Goal: Transaction & Acquisition: Download file/media

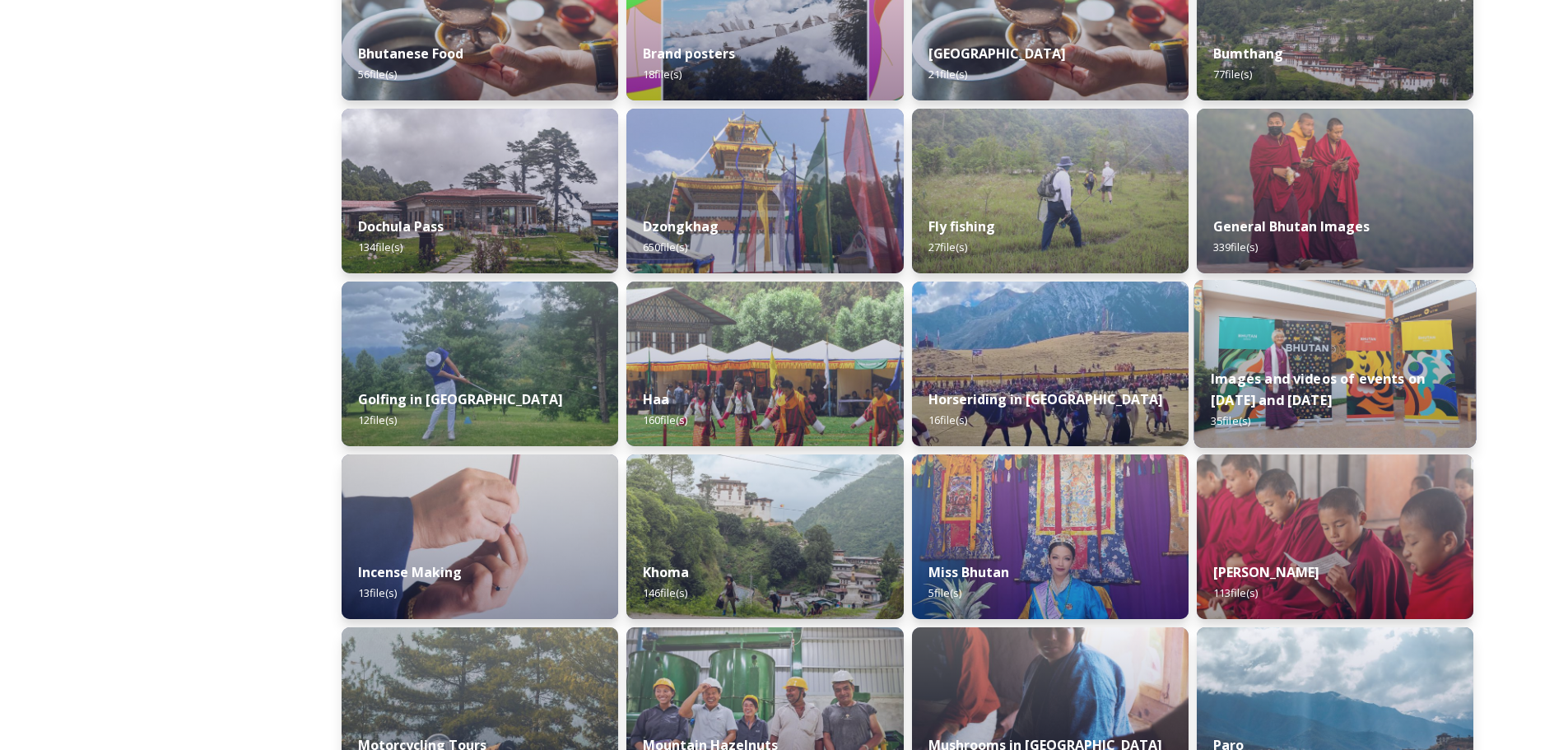
scroll to position [494, 0]
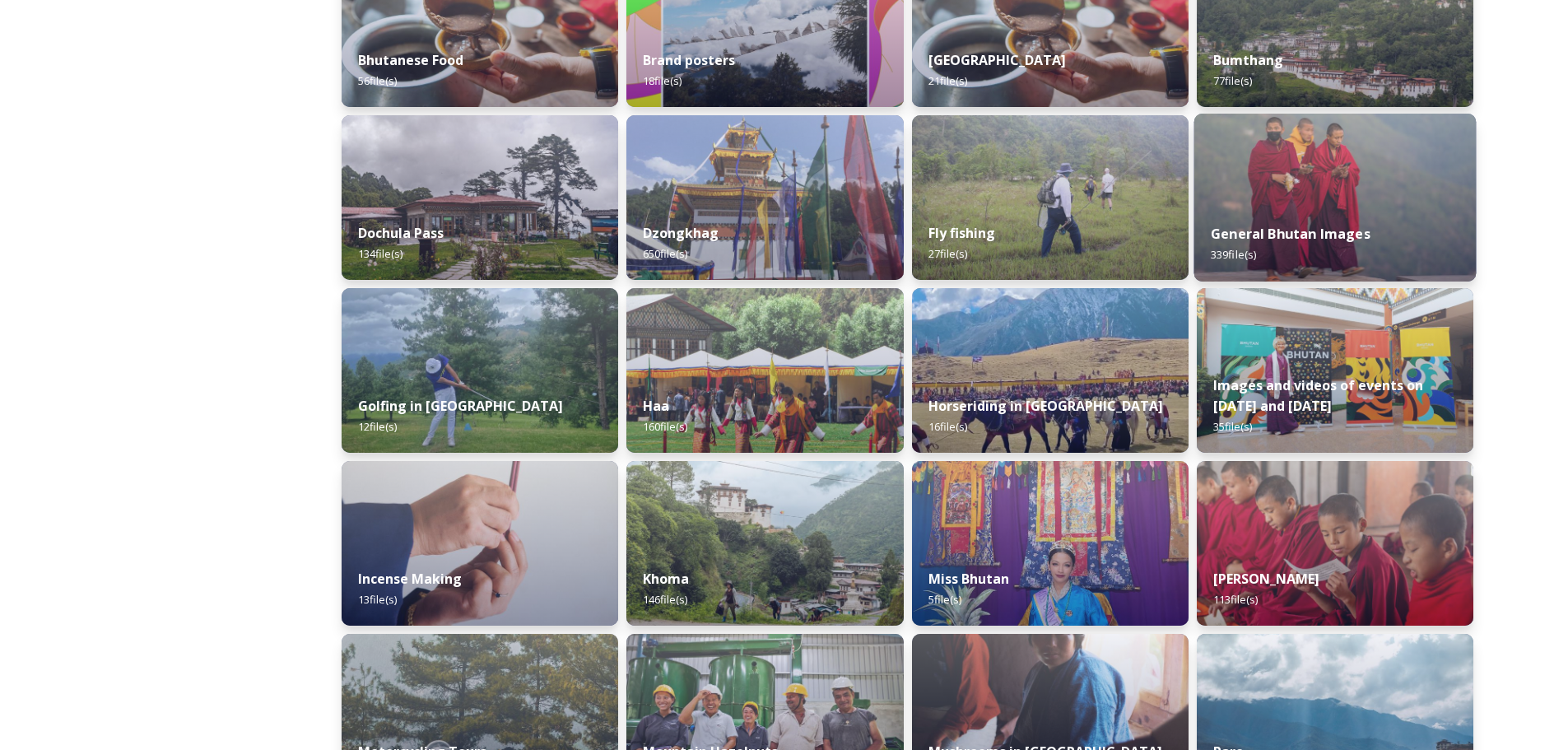
click at [1327, 192] on img at bounding box center [1335, 197] width 283 height 168
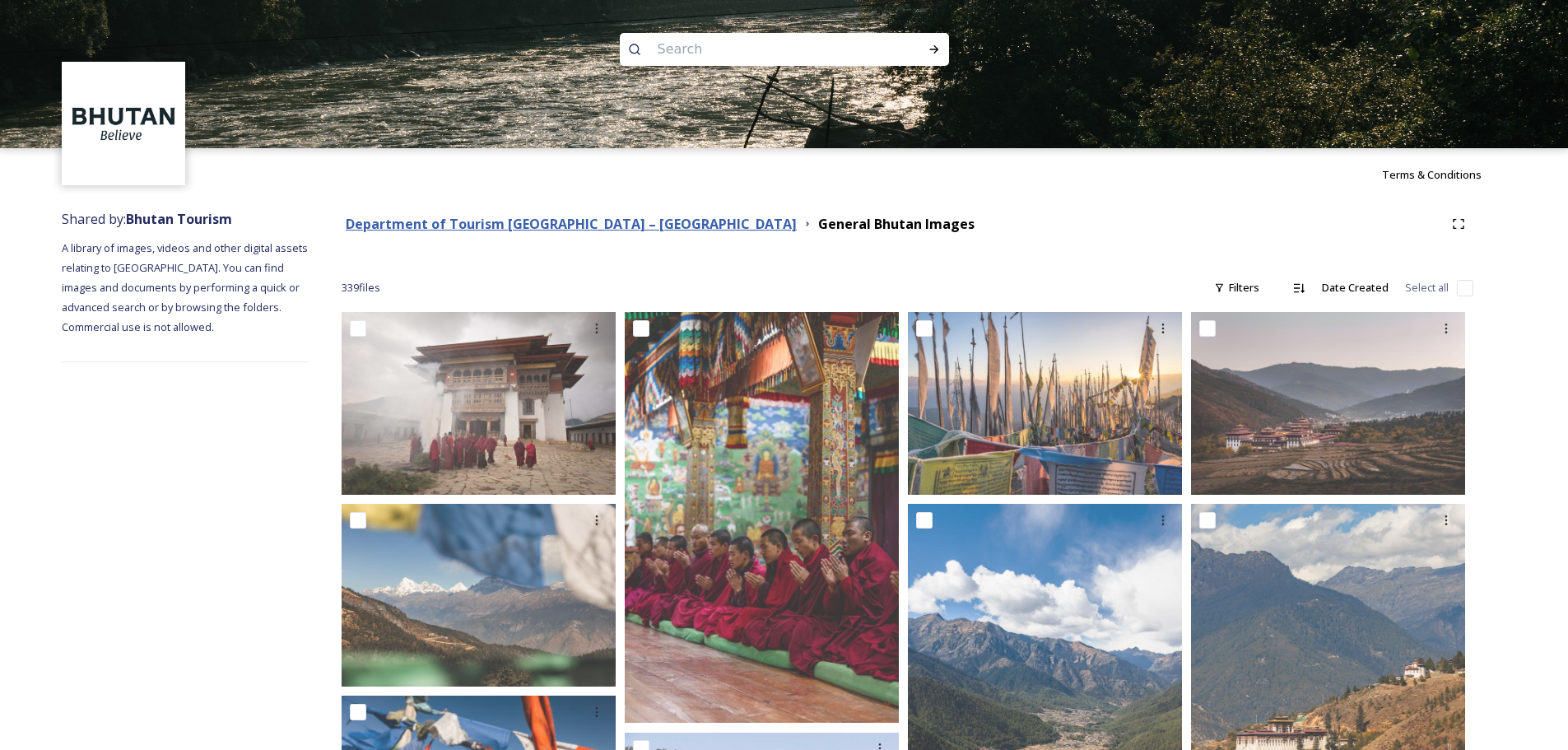
click at [600, 224] on strong "Department of Tourism [GEOGRAPHIC_DATA] – [GEOGRAPHIC_DATA]" at bounding box center [571, 223] width 451 height 18
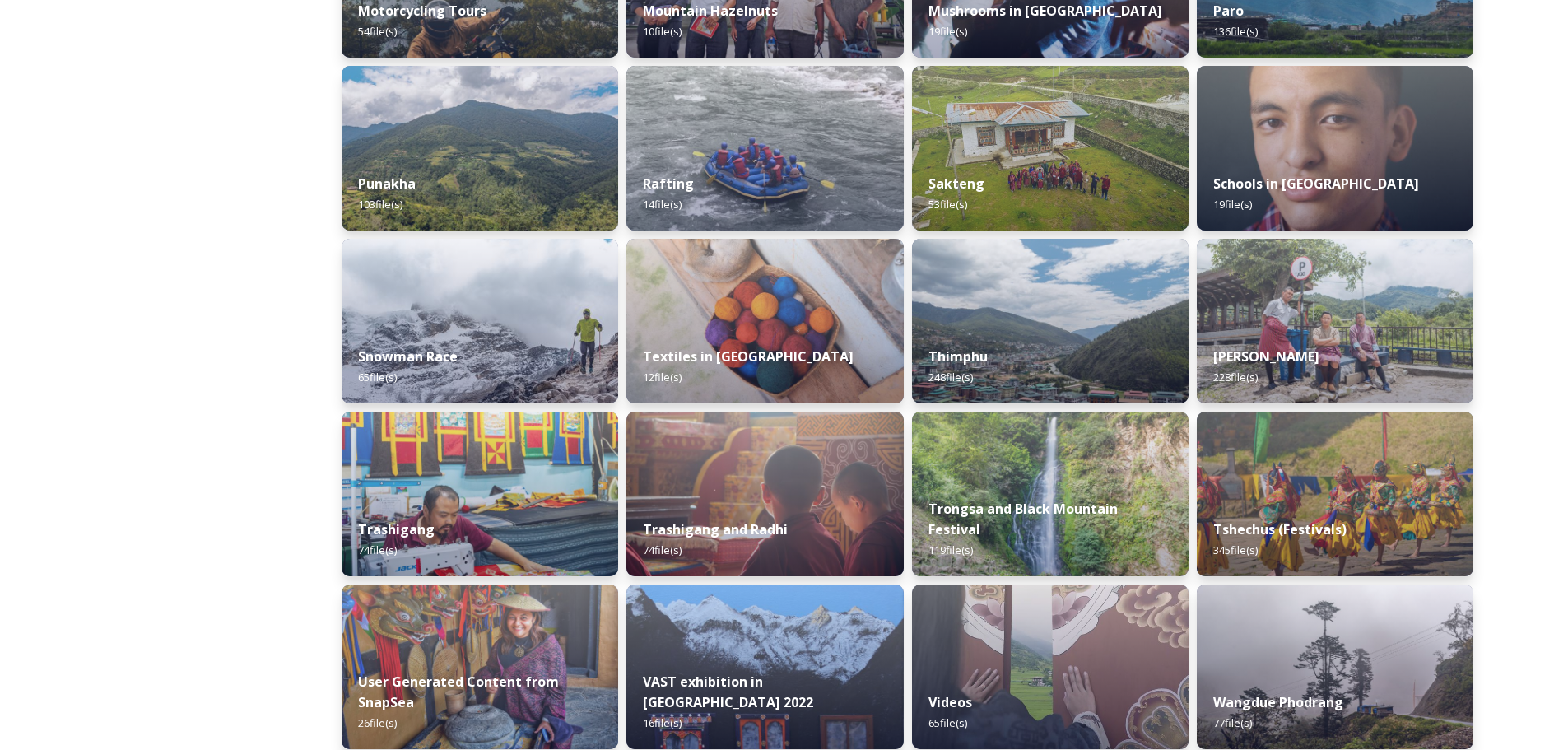
scroll to position [1200, 0]
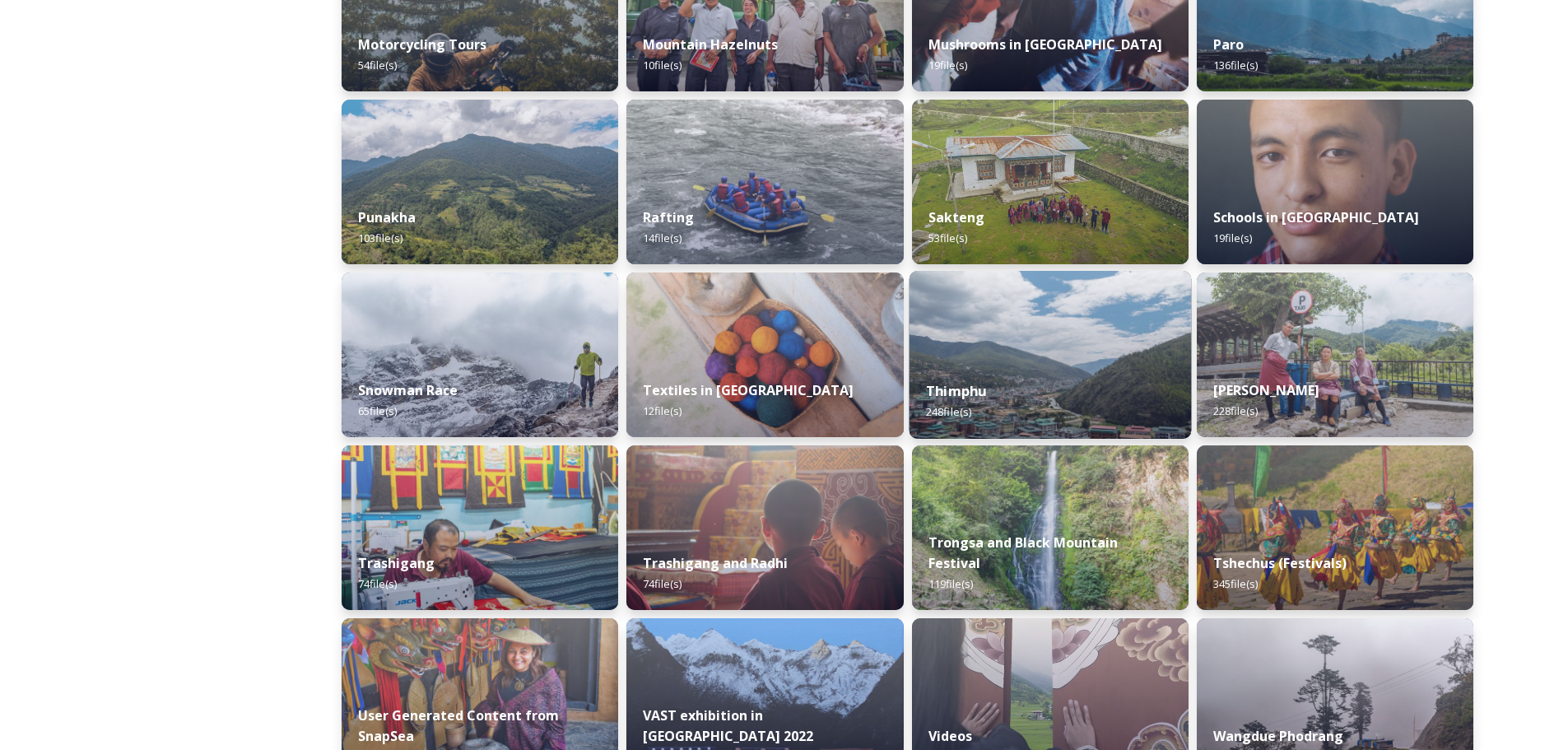
click at [1019, 301] on img at bounding box center [1050, 354] width 283 height 168
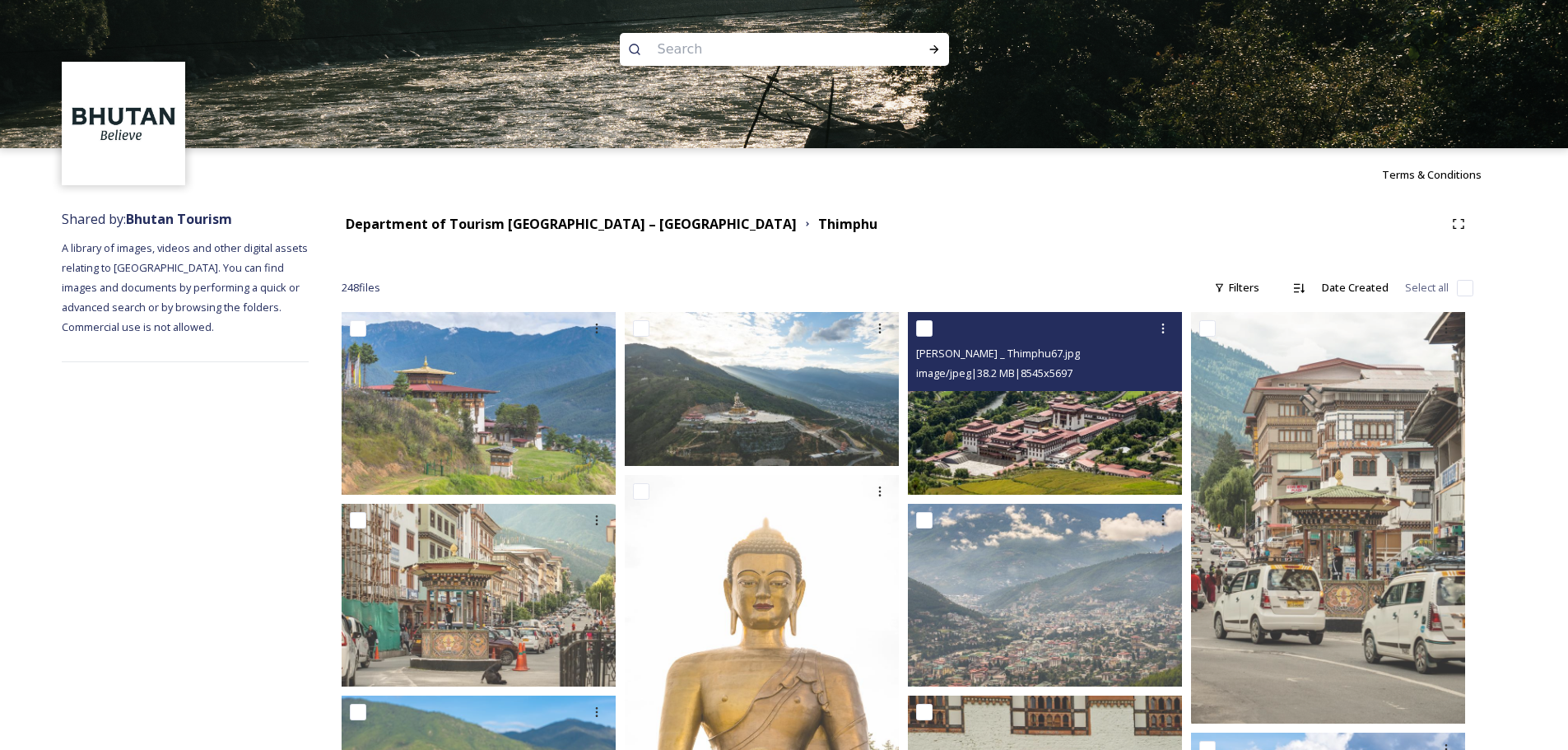
click at [1031, 439] on img at bounding box center [1045, 403] width 274 height 183
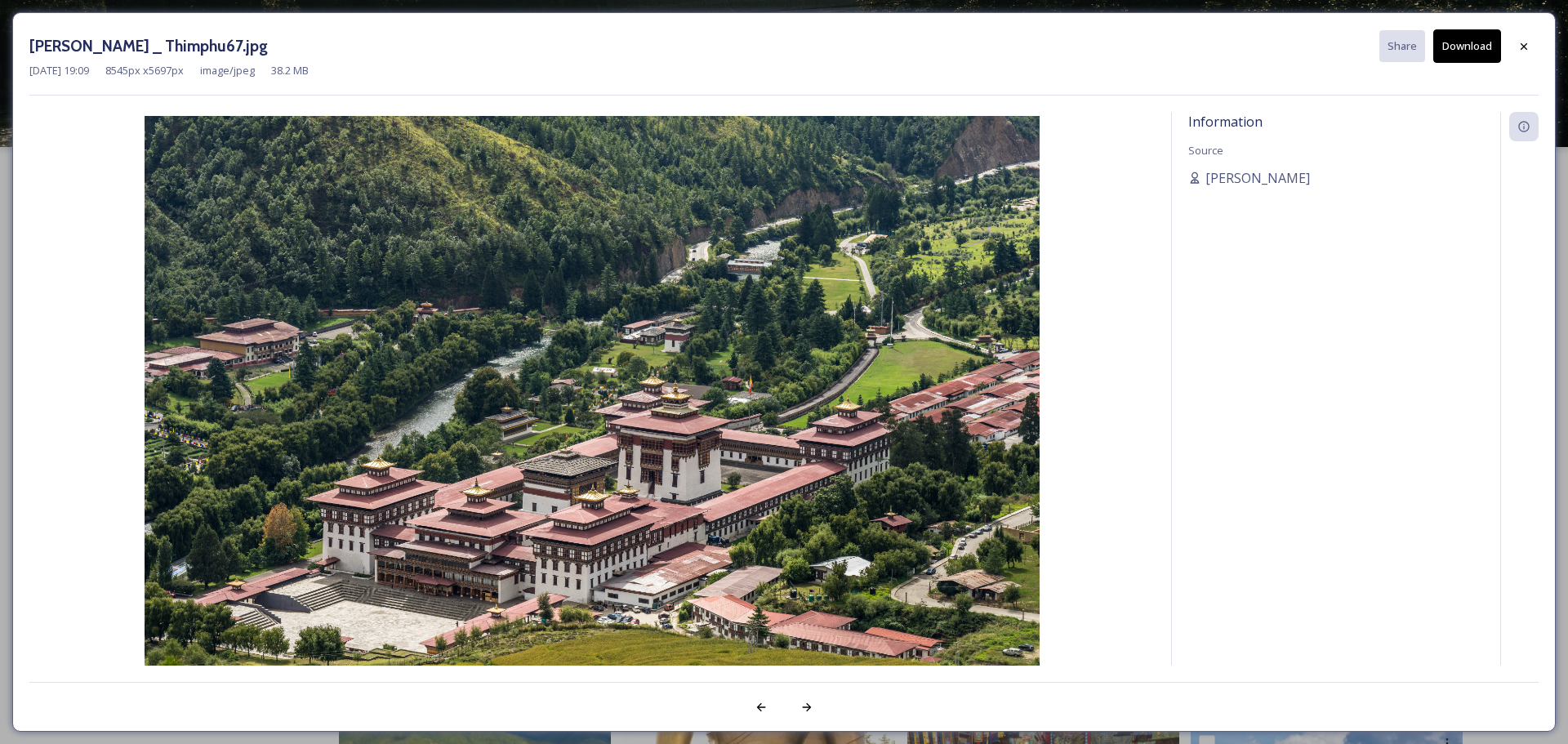
click at [1471, 51] on button "Download" at bounding box center [1467, 46] width 68 height 34
click at [1529, 46] on icon at bounding box center [1523, 46] width 13 height 13
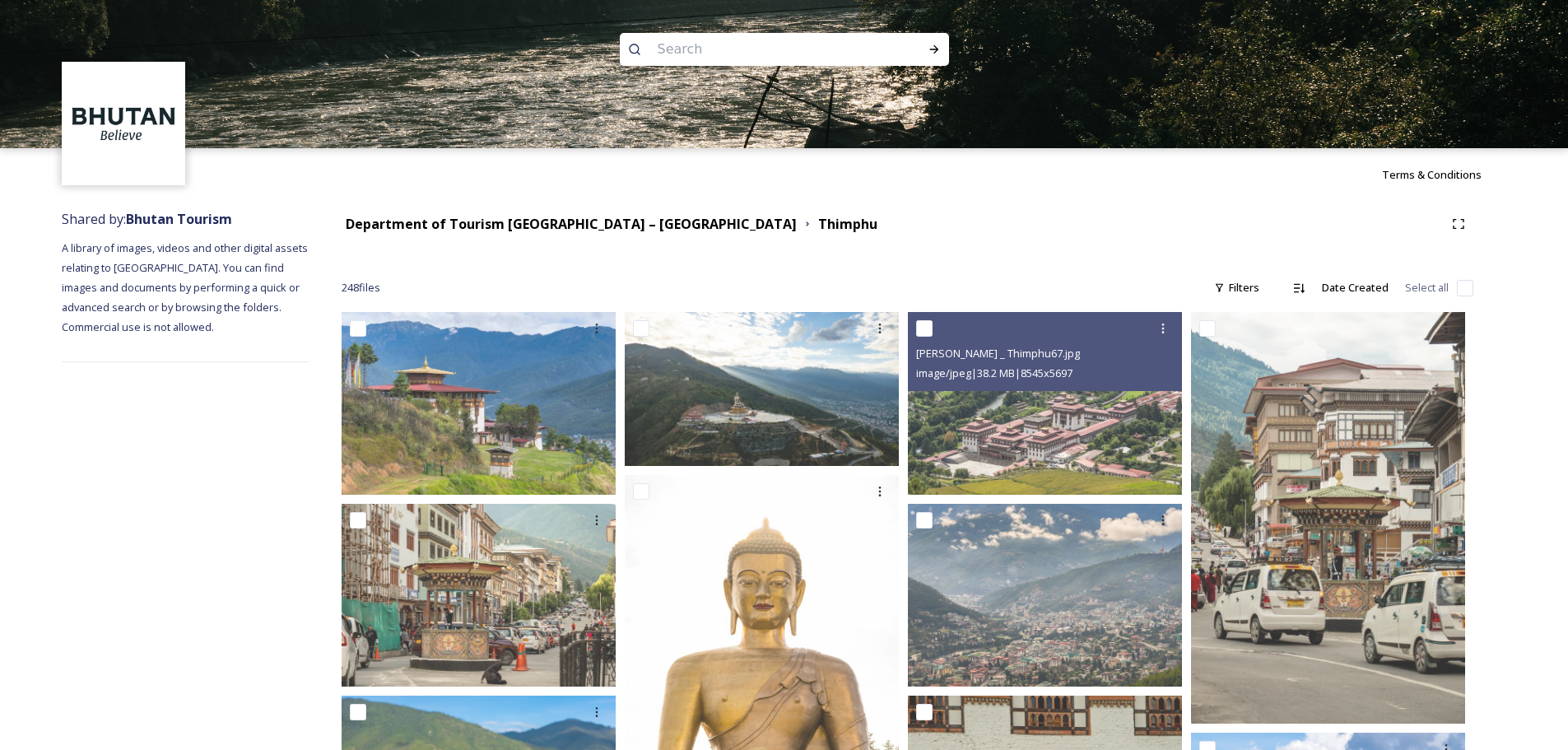
click at [693, 54] on input at bounding box center [762, 49] width 226 height 37
paste input "The weekend market"
type input "The weekend market"
click at [931, 48] on icon at bounding box center [933, 49] width 13 height 13
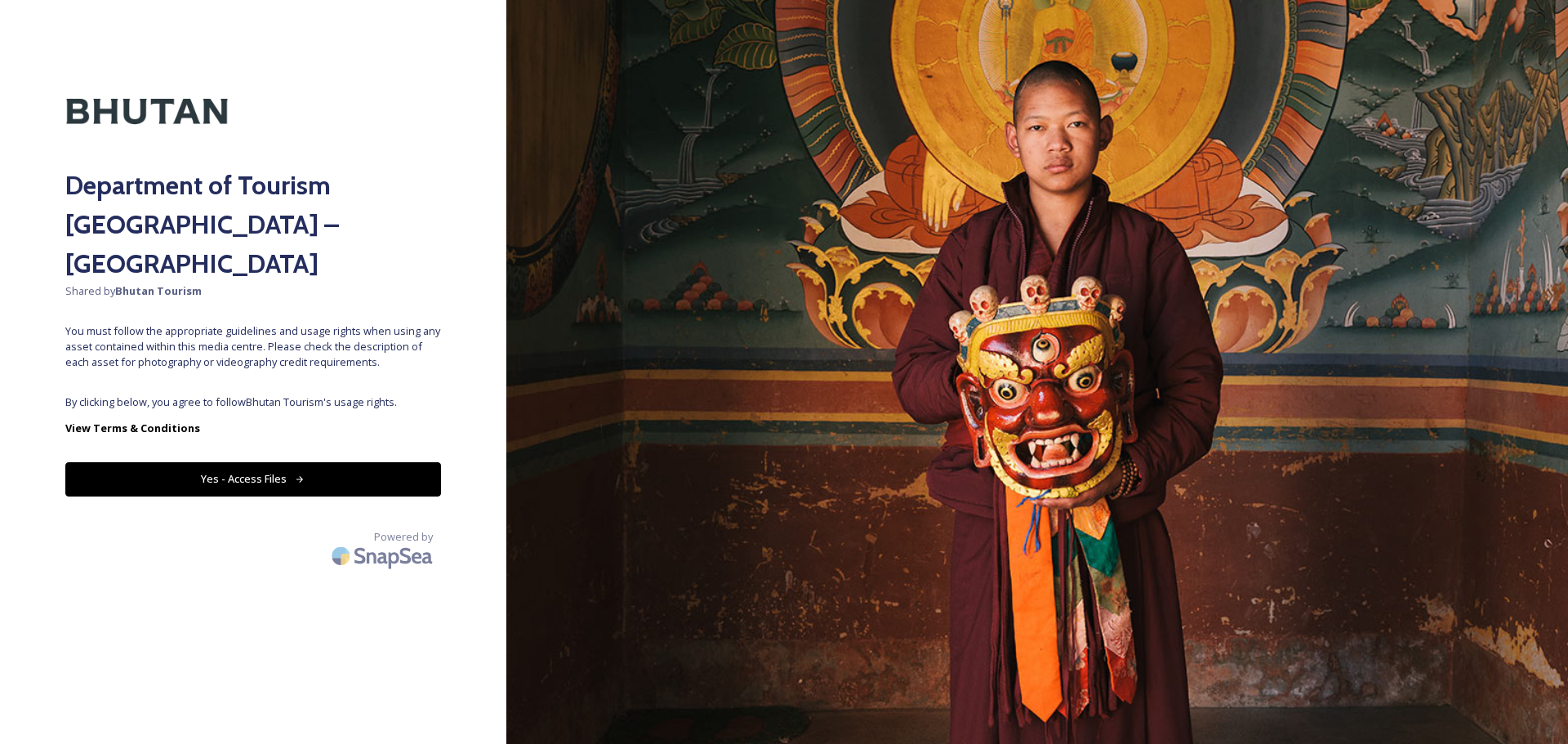
click at [258, 462] on button "Yes - Access Files" at bounding box center [253, 479] width 376 height 34
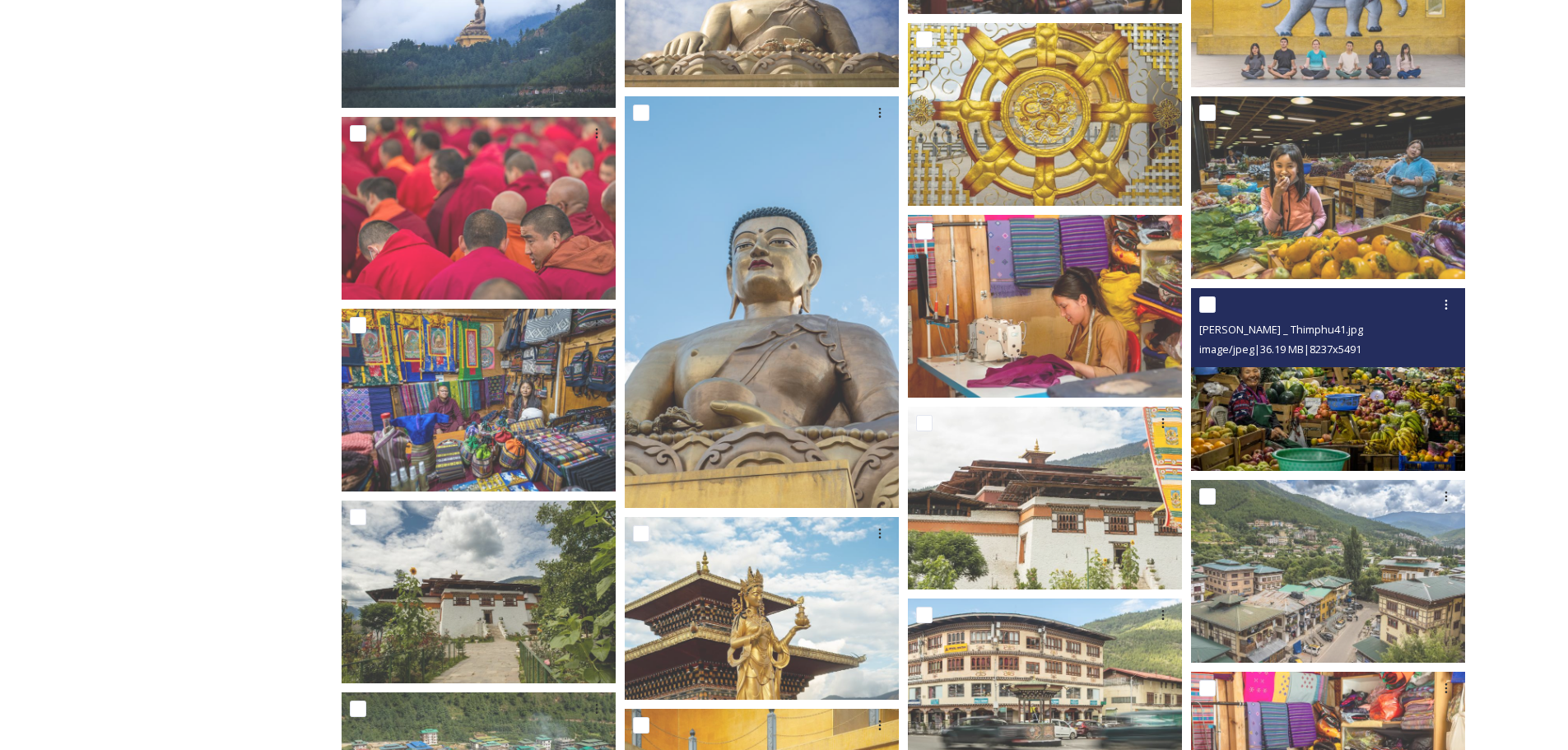
scroll to position [5102, 0]
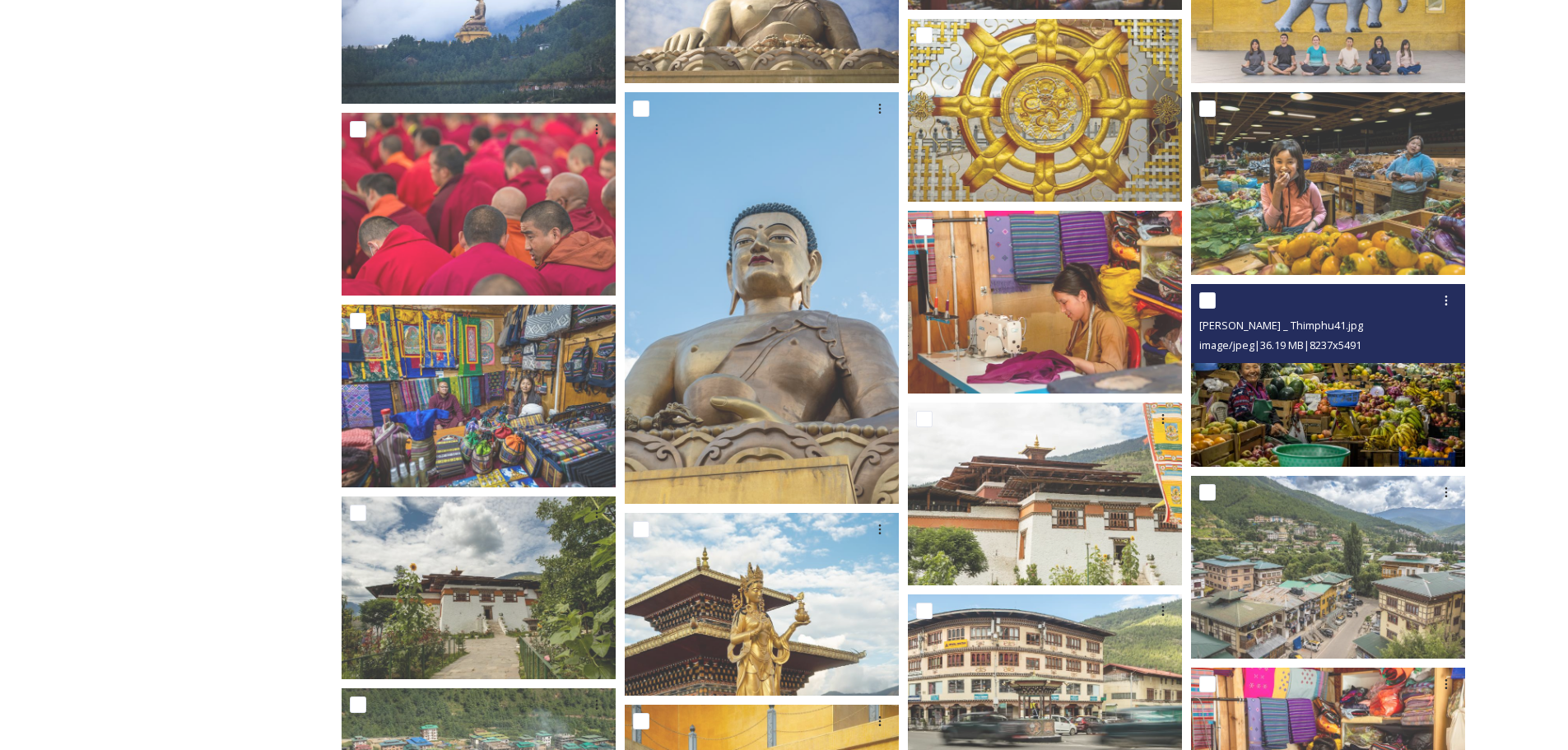
click at [1317, 422] on img at bounding box center [1329, 375] width 274 height 183
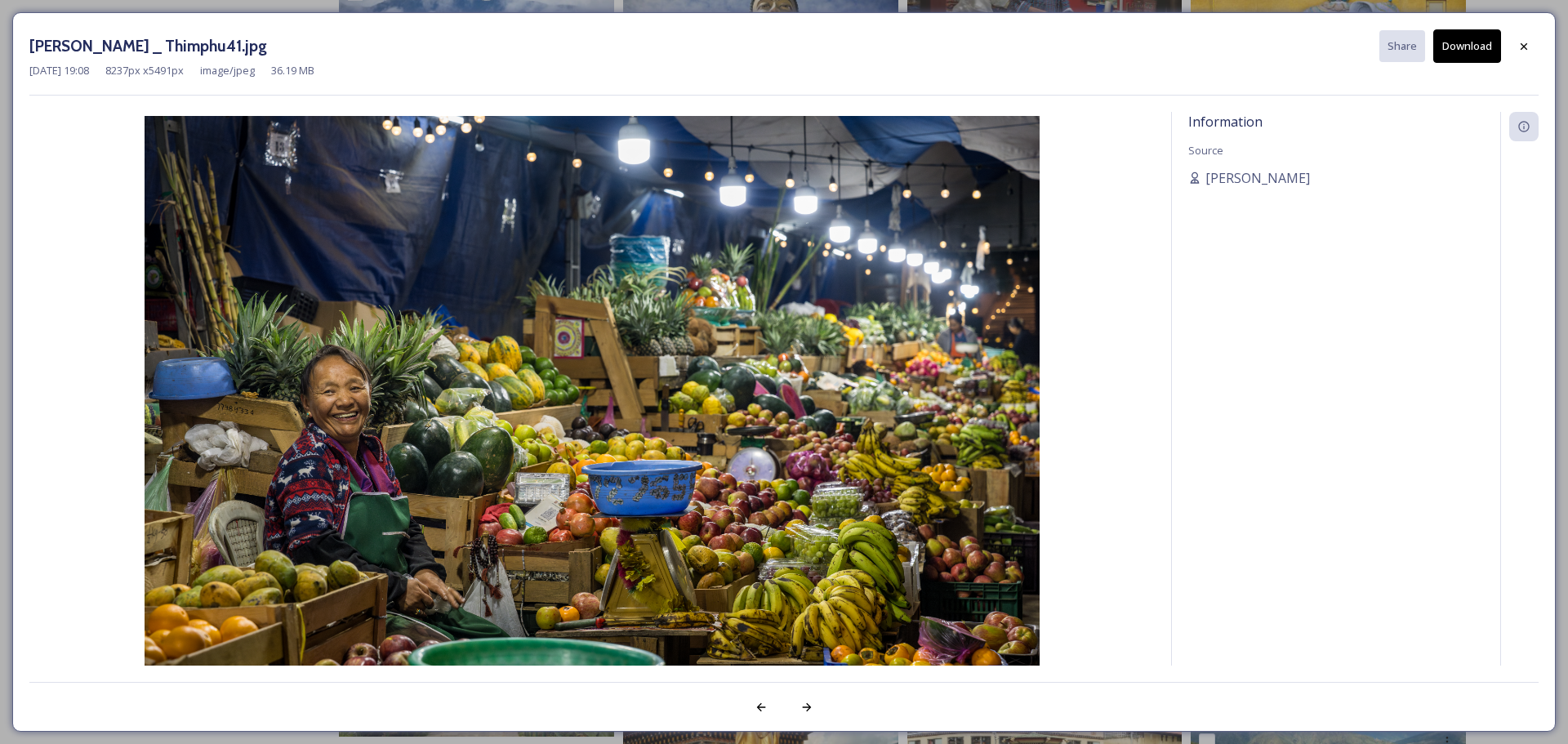
click at [1467, 44] on button "Download" at bounding box center [1467, 46] width 68 height 34
click at [1522, 46] on icon at bounding box center [1523, 46] width 13 height 13
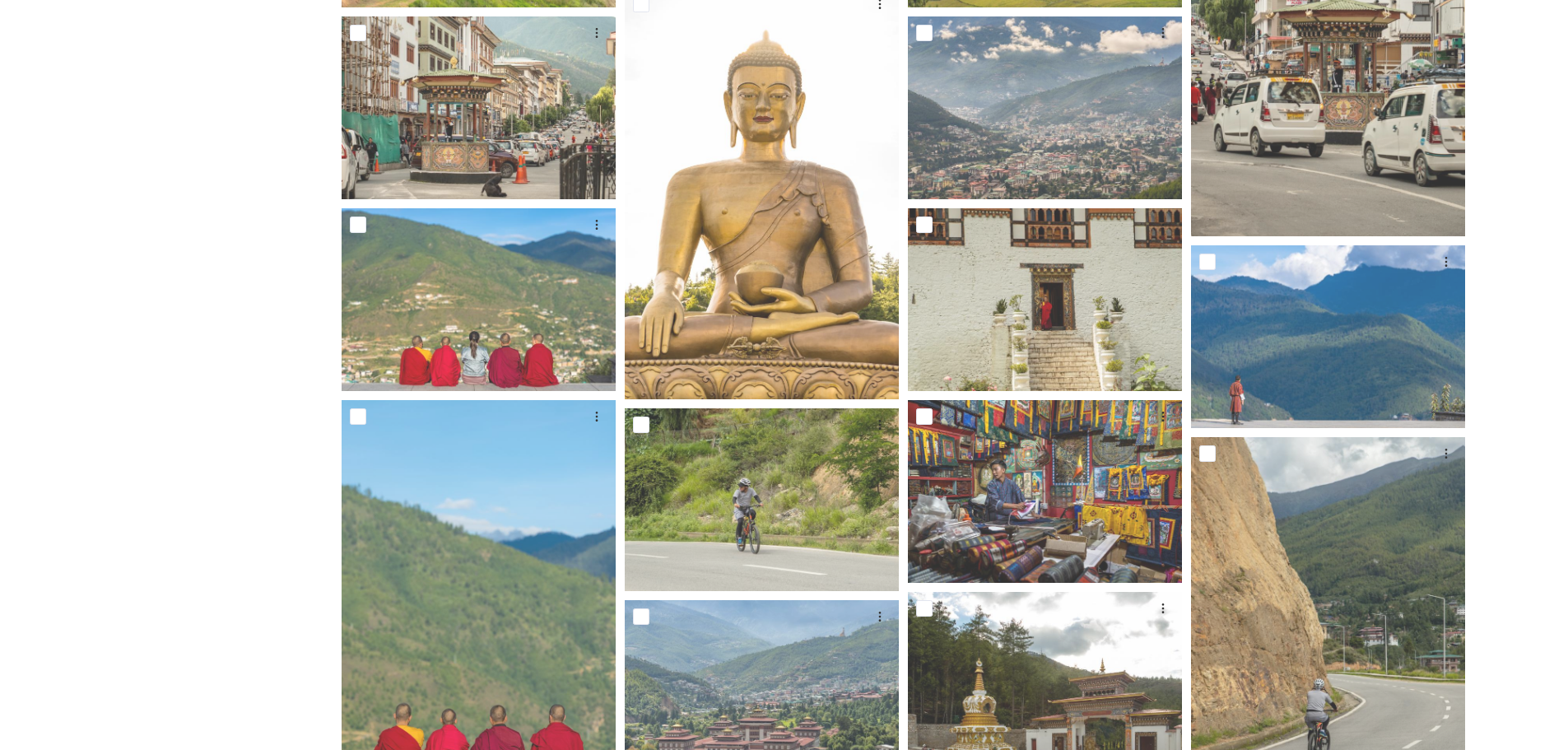
scroll to position [0, 0]
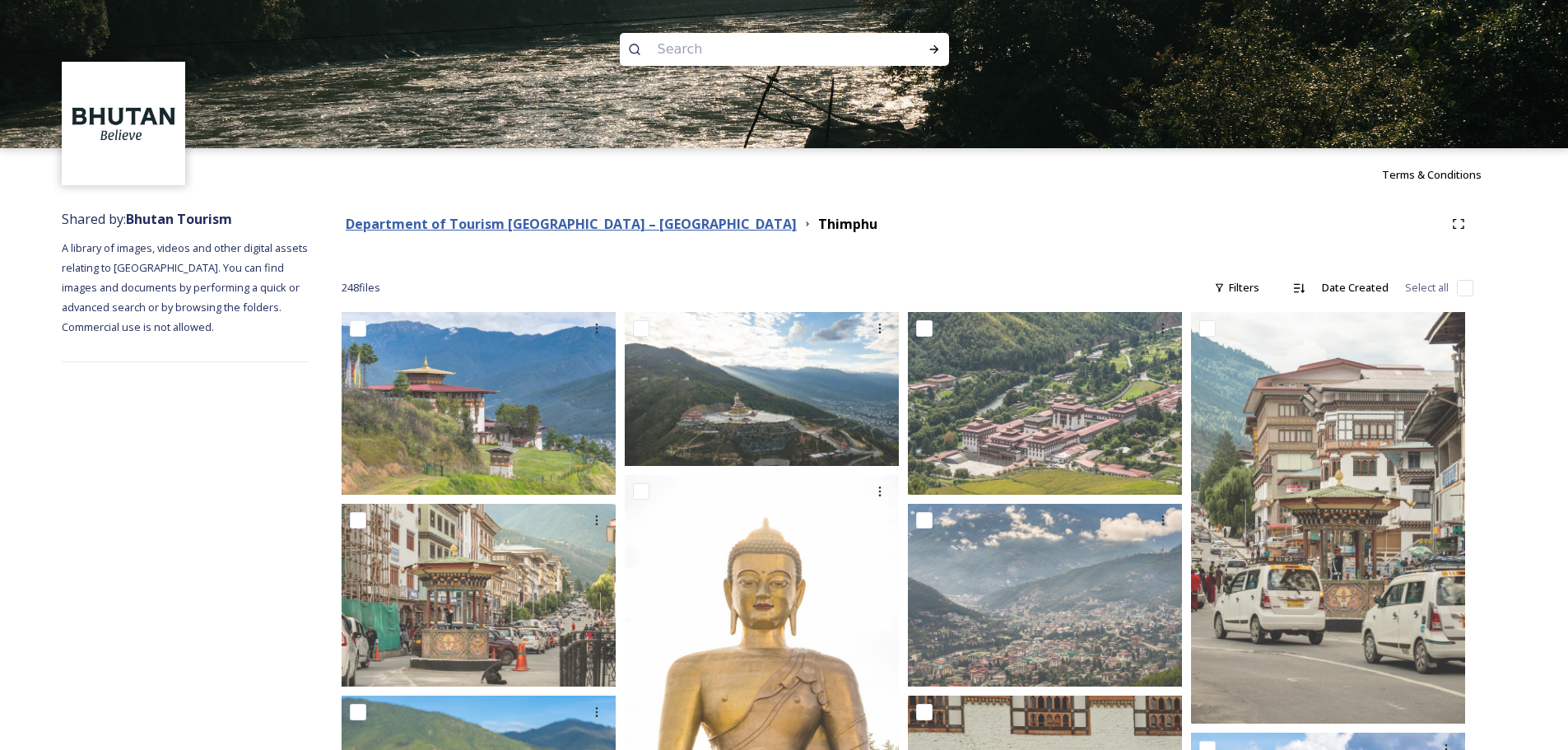
click at [638, 226] on strong "Department of Tourism [GEOGRAPHIC_DATA] – [GEOGRAPHIC_DATA]" at bounding box center [571, 223] width 451 height 18
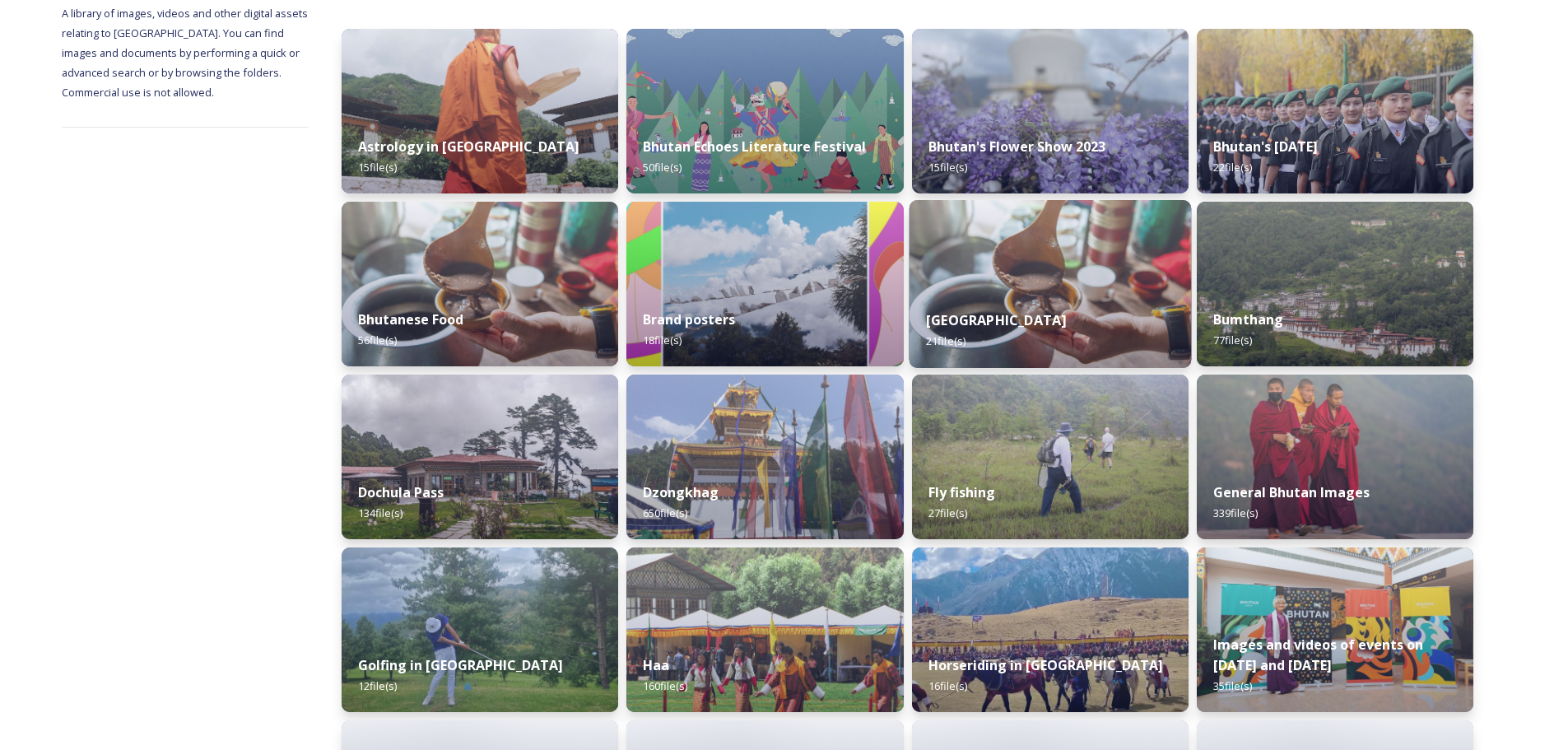
scroll to position [247, 0]
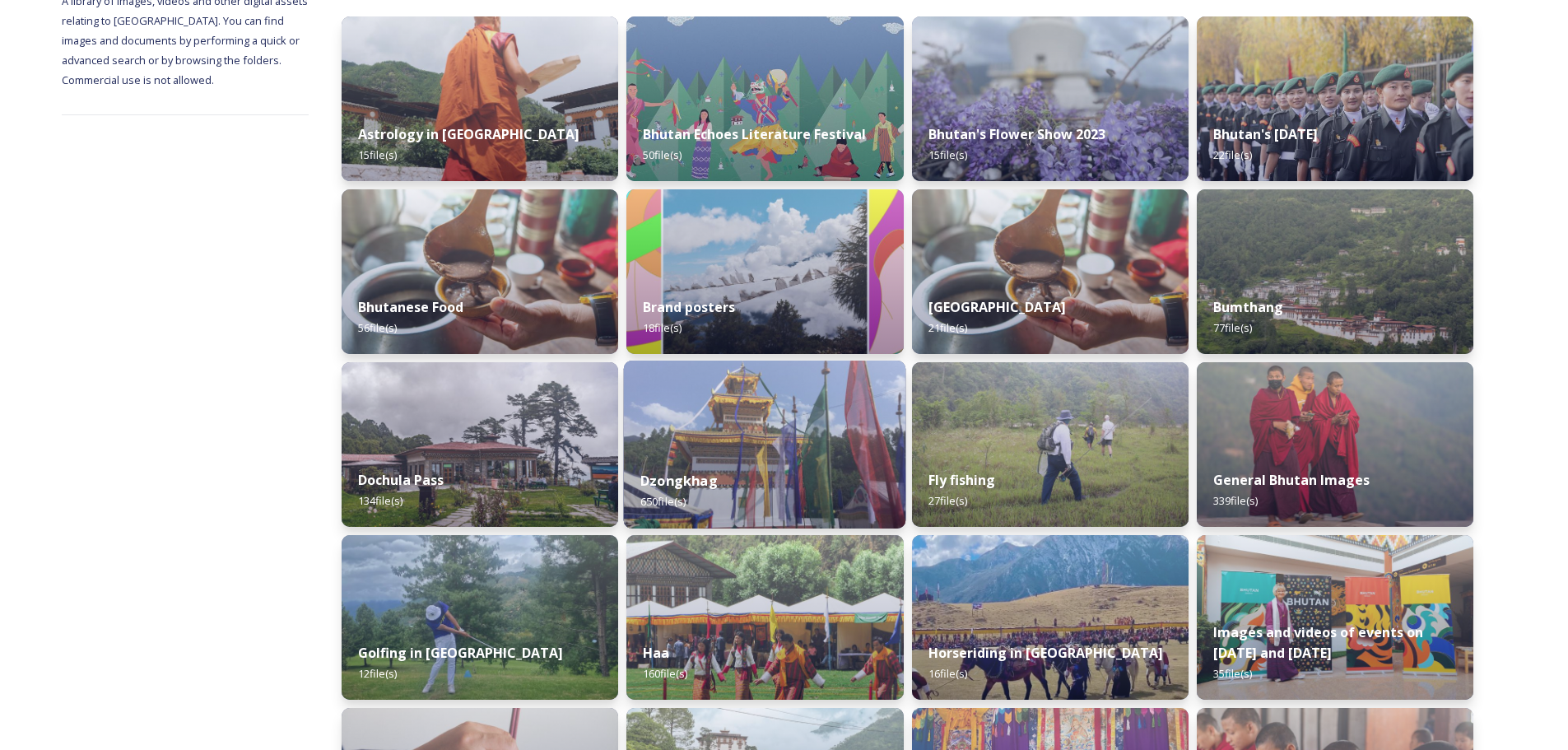
click at [716, 447] on img at bounding box center [766, 444] width 283 height 168
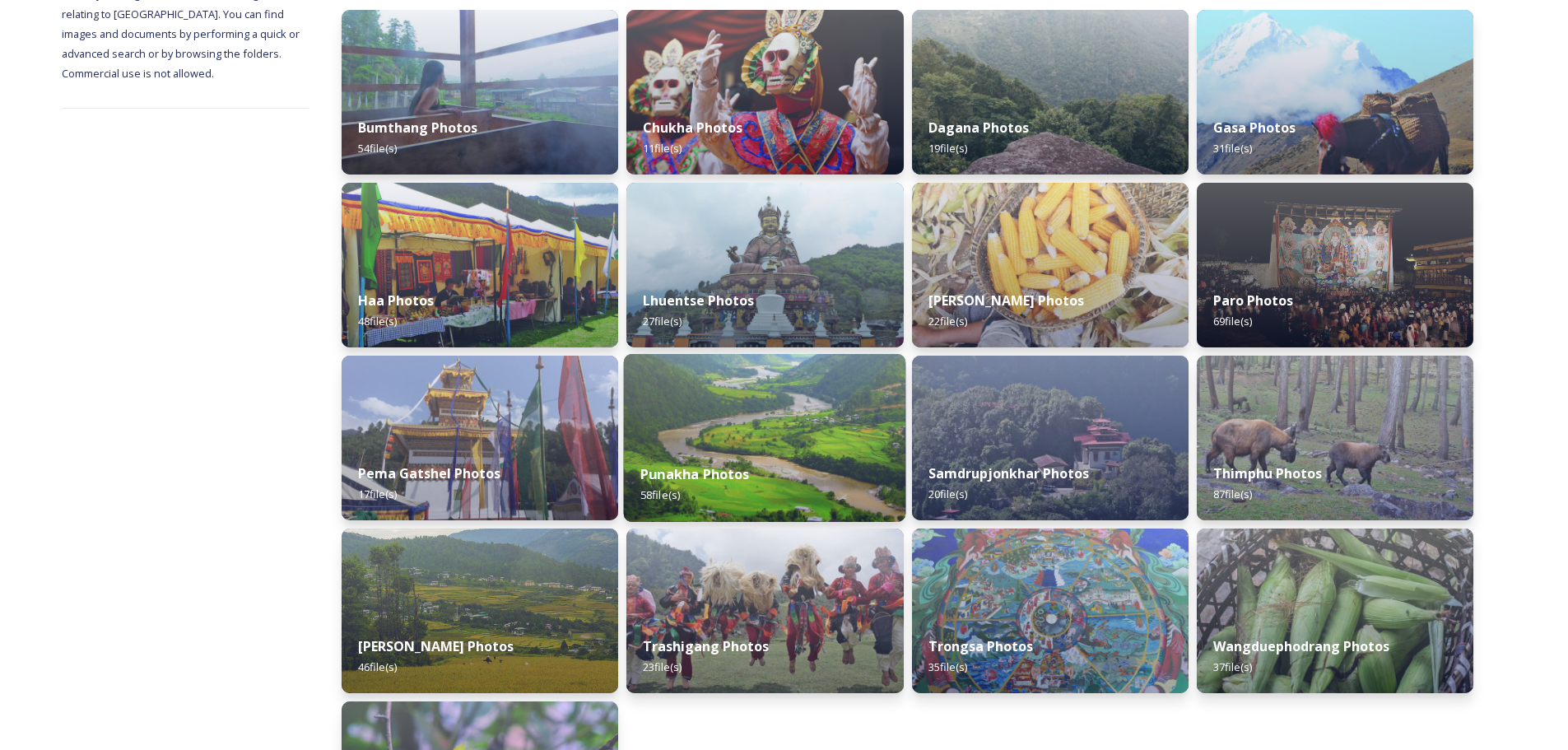
scroll to position [247, 0]
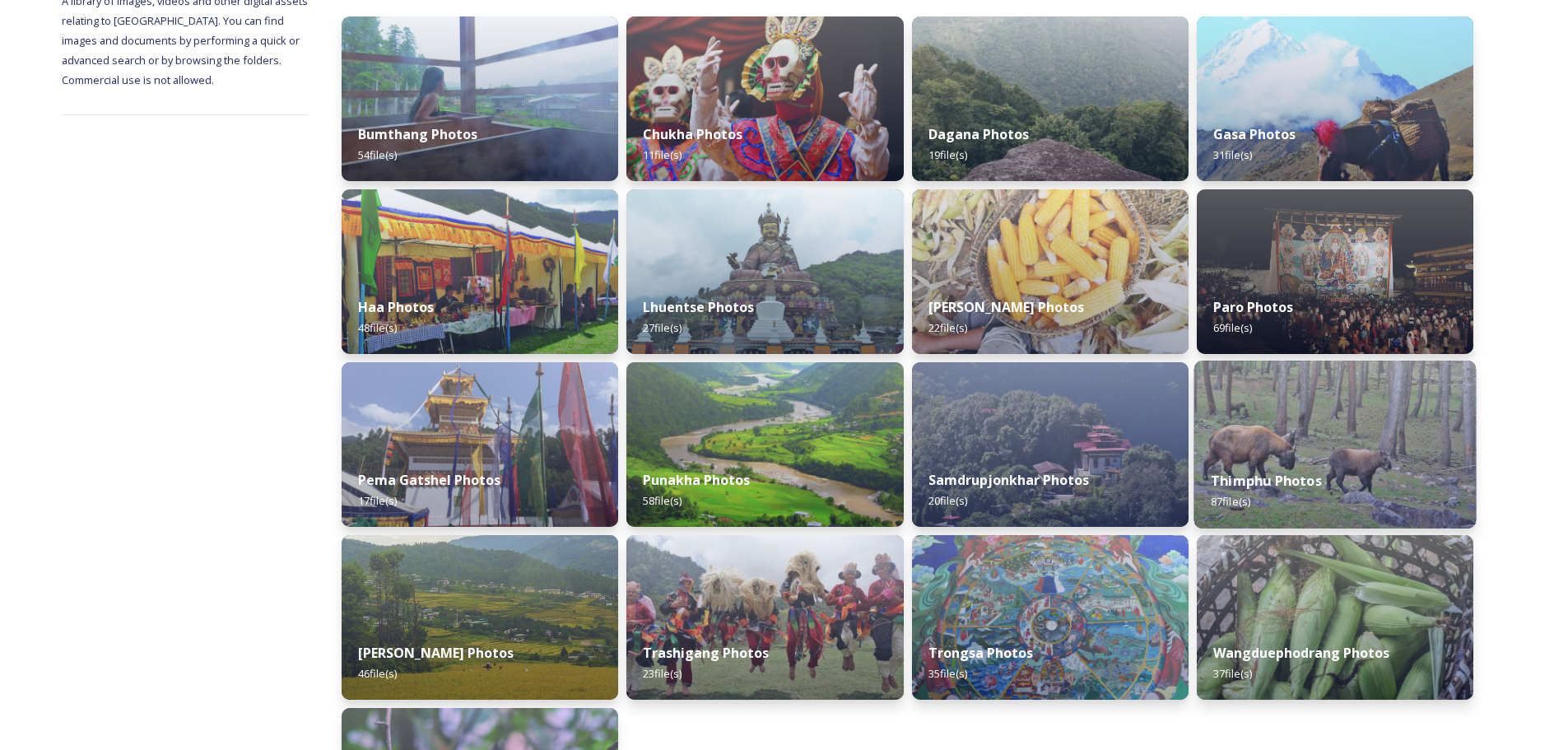
click at [1362, 435] on img at bounding box center [1335, 444] width 283 height 168
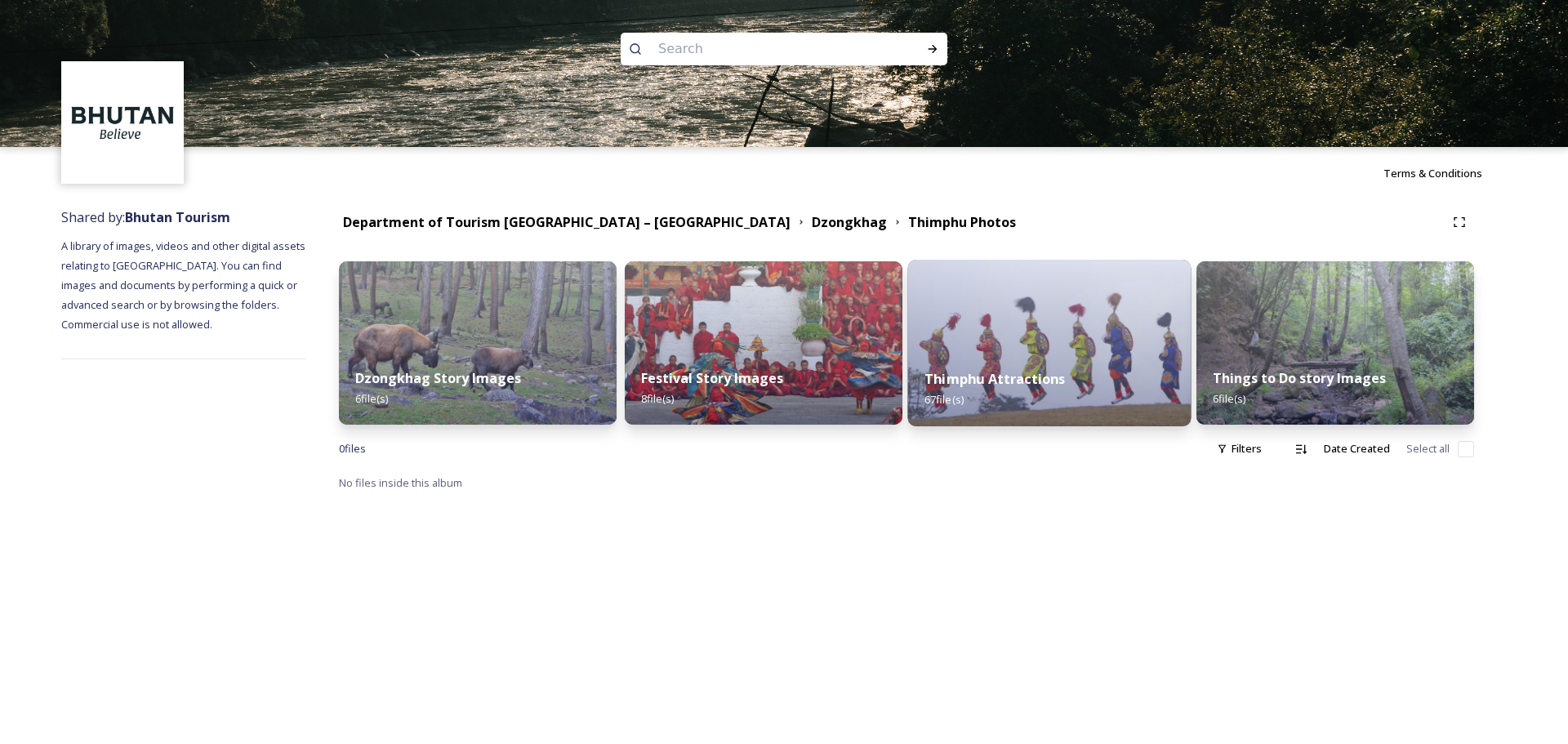
click at [997, 363] on div "Thimphu Attractions 67 file(s)" at bounding box center [1049, 389] width 283 height 74
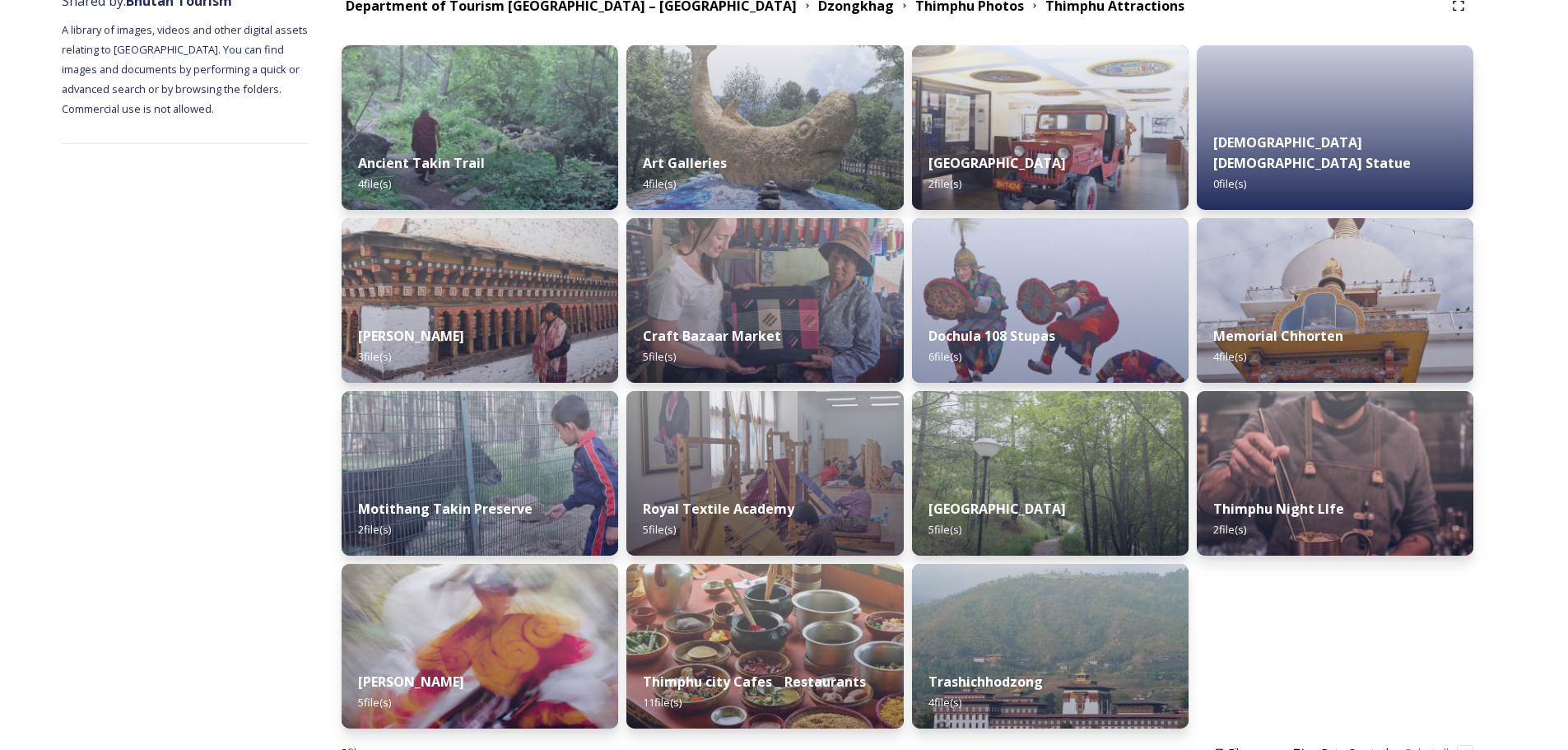
scroll to position [212, 0]
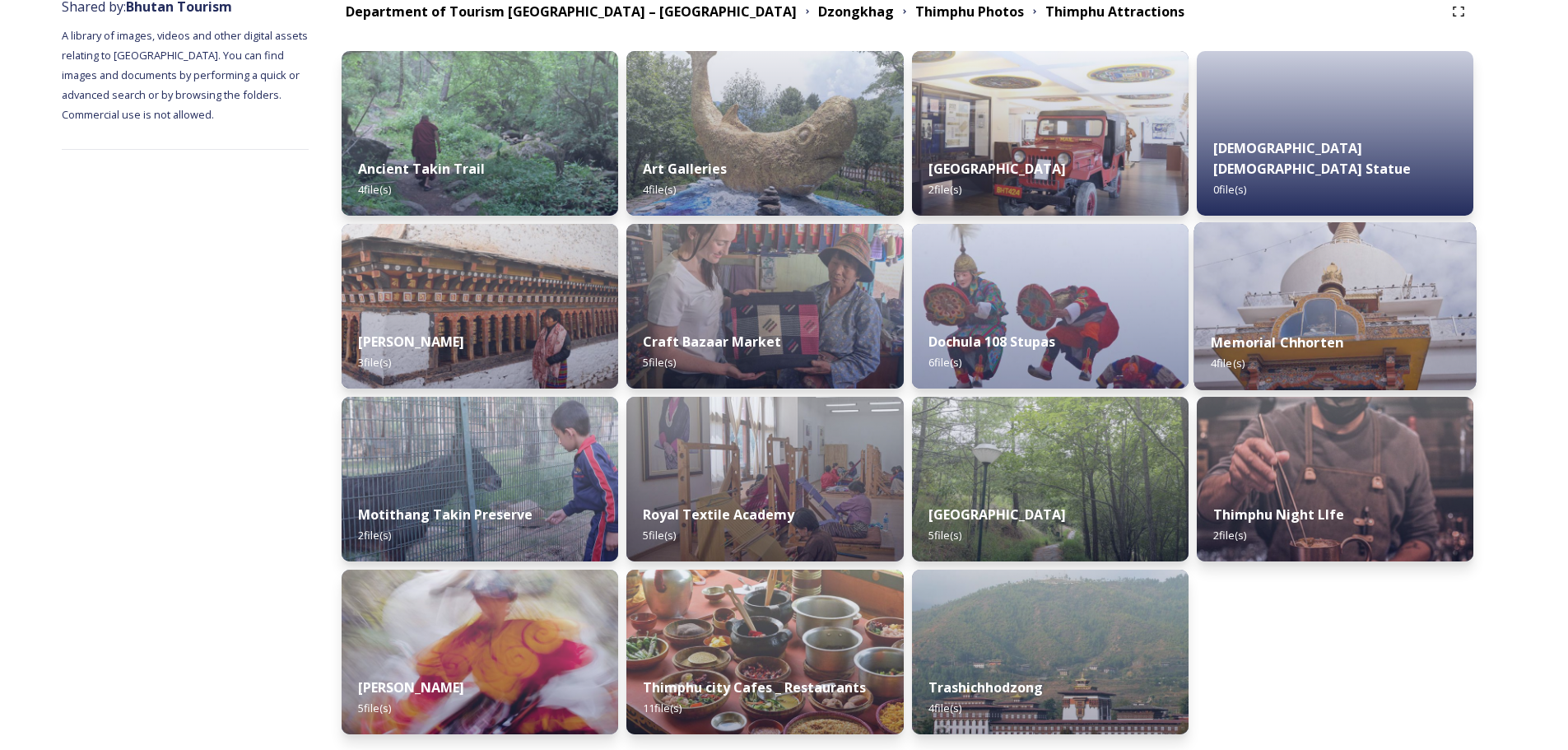
click at [1370, 293] on img at bounding box center [1335, 306] width 283 height 168
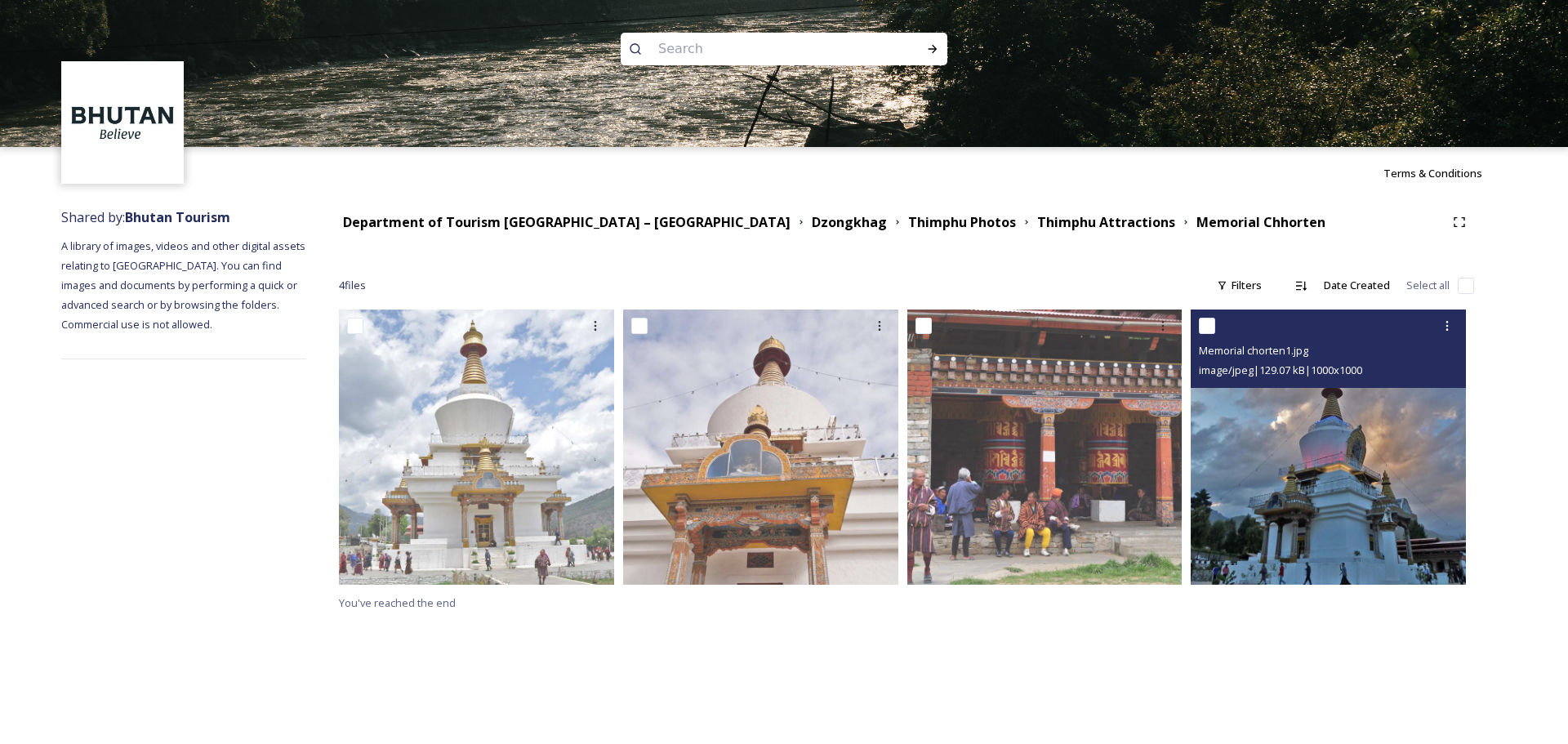
click at [1326, 509] on img at bounding box center [1328, 447] width 275 height 275
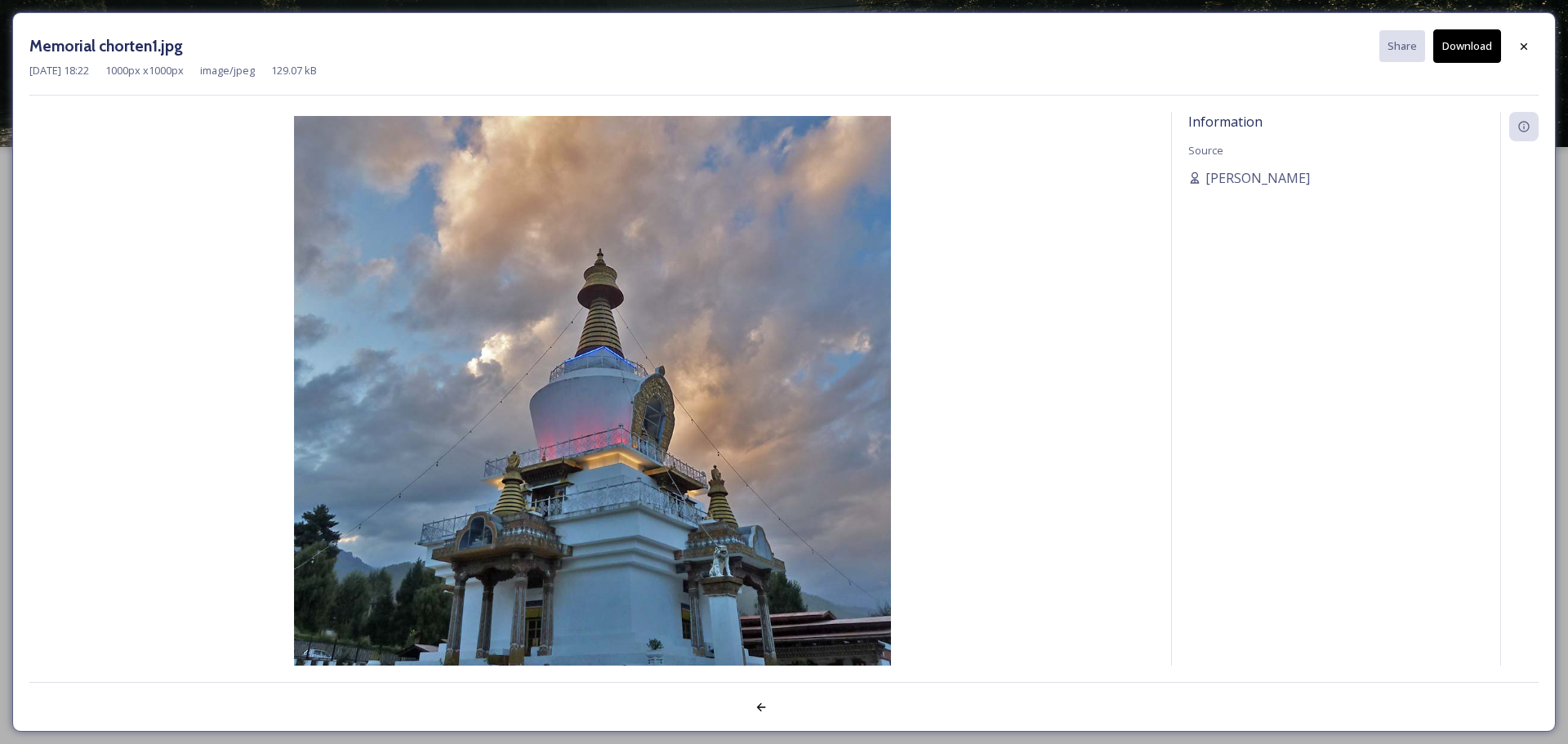
click at [1459, 44] on button "Download" at bounding box center [1467, 46] width 68 height 34
click at [1518, 46] on icon at bounding box center [1523, 46] width 13 height 13
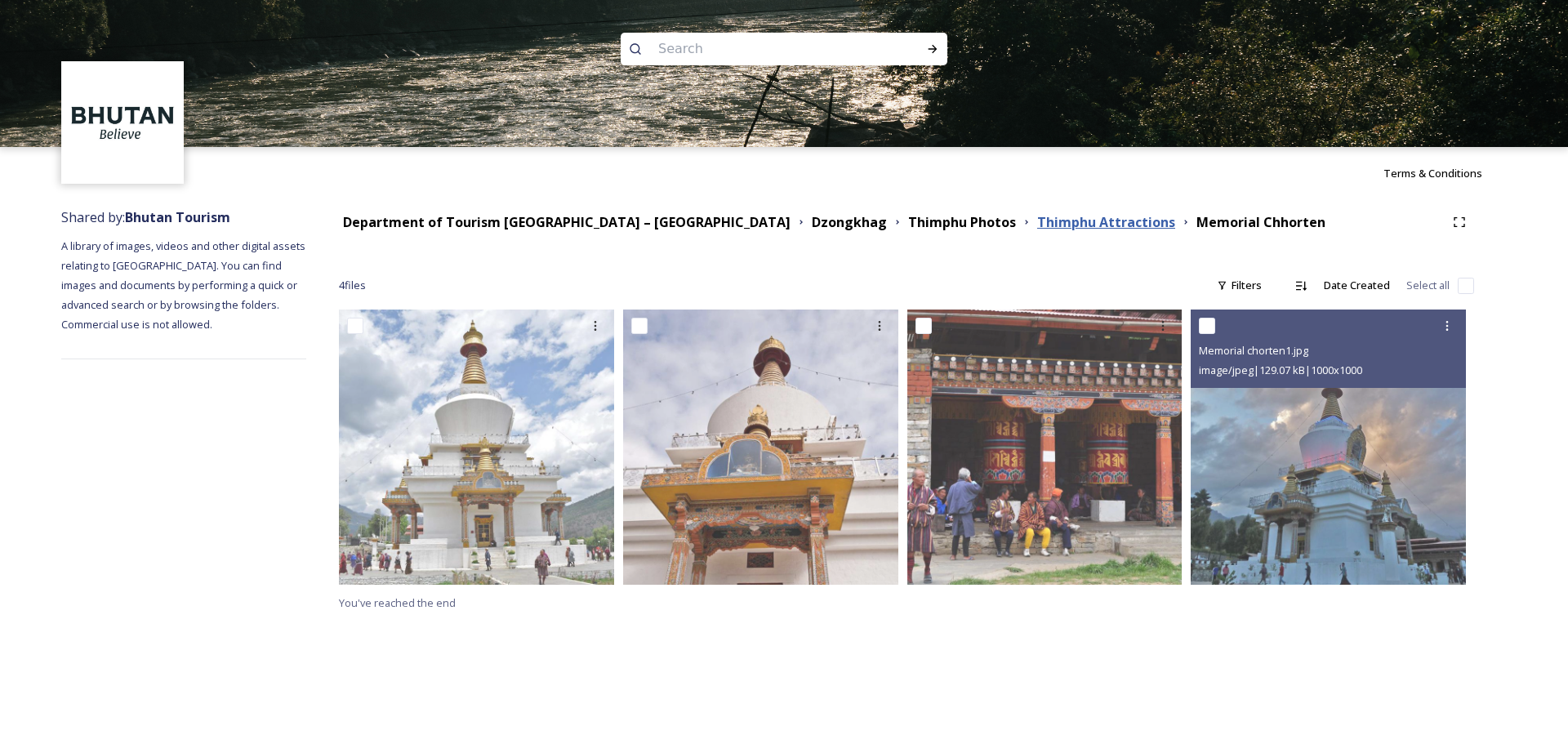
click at [1037, 220] on strong "Thimphu Attractions" at bounding box center [1106, 221] width 138 height 18
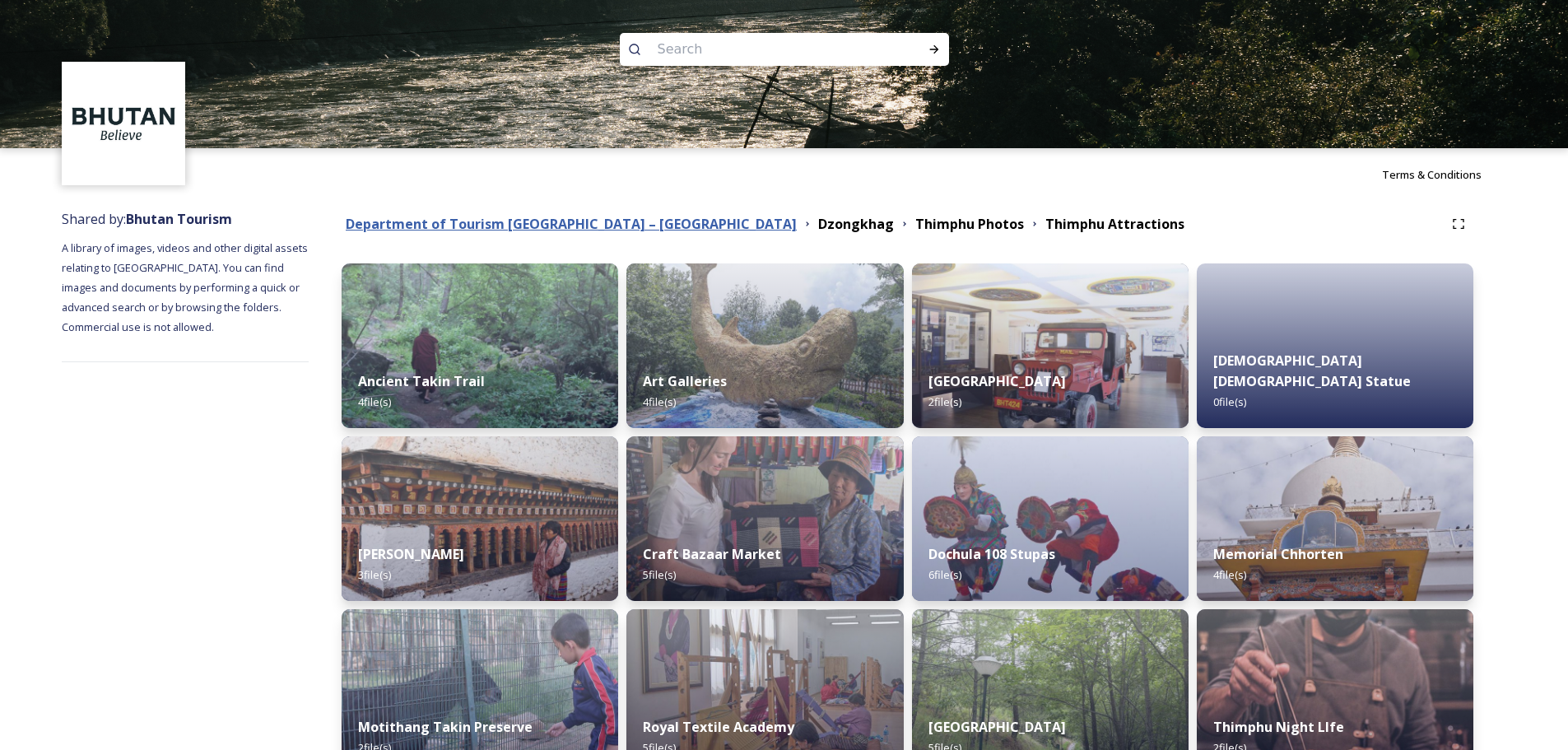
click at [617, 225] on strong "Department of Tourism [GEOGRAPHIC_DATA] – [GEOGRAPHIC_DATA]" at bounding box center [571, 223] width 451 height 18
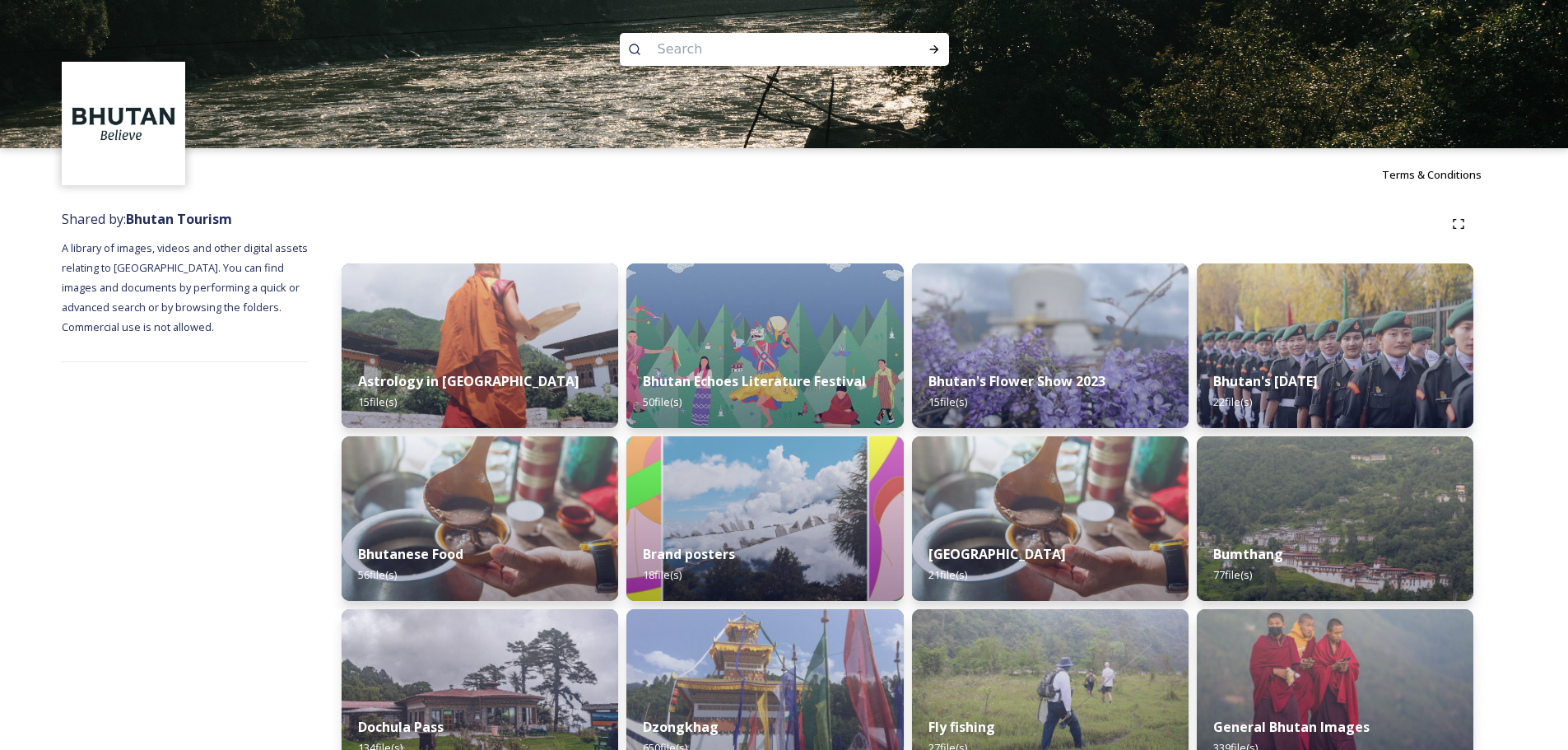
click at [732, 51] on input at bounding box center [762, 49] width 226 height 37
paste input "Tango Goemba"
type input "Tango Goemba"
click at [925, 54] on div "Run Search" at bounding box center [934, 49] width 30 height 30
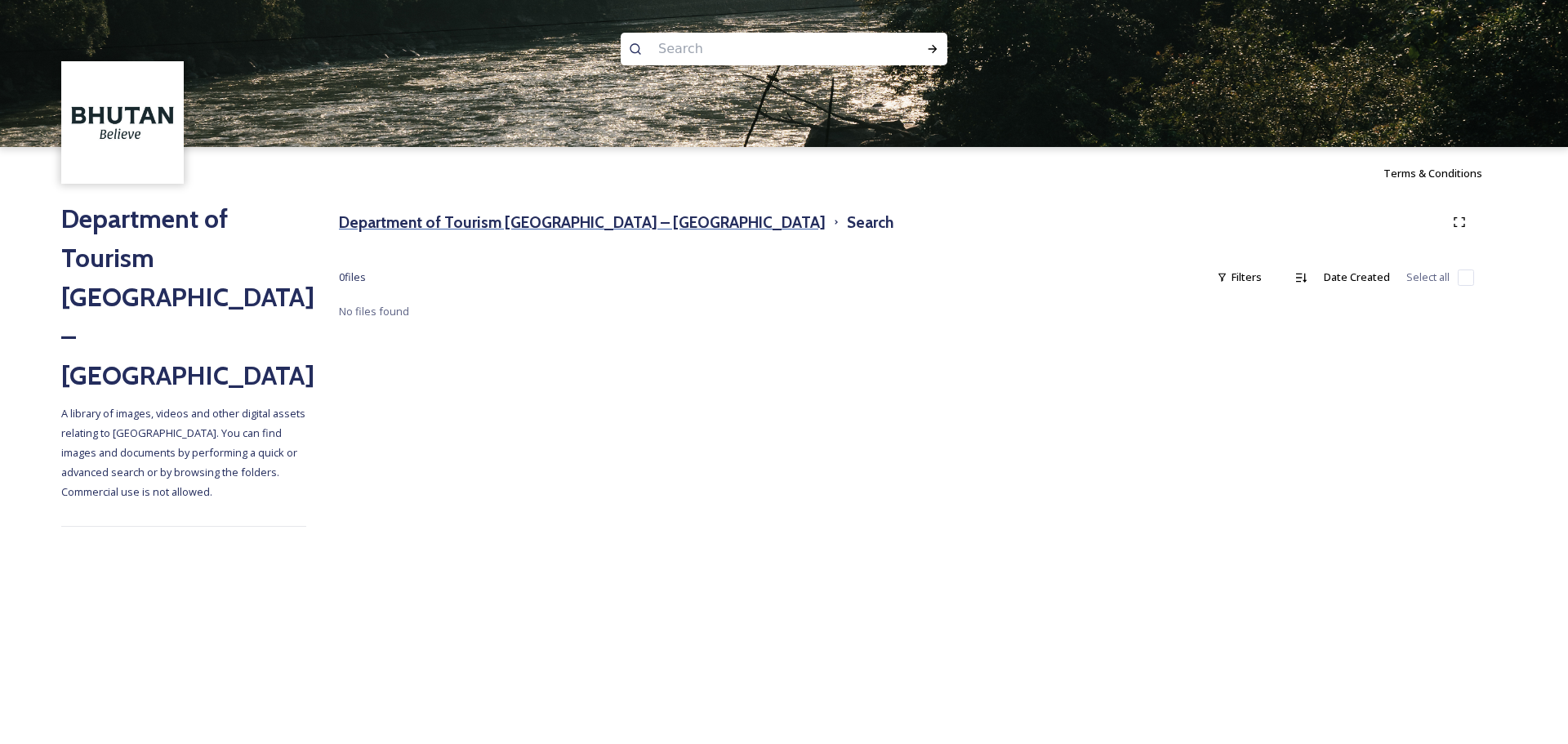
click at [536, 224] on h3 "Department of Tourism [GEOGRAPHIC_DATA] – [GEOGRAPHIC_DATA]" at bounding box center [582, 222] width 487 height 24
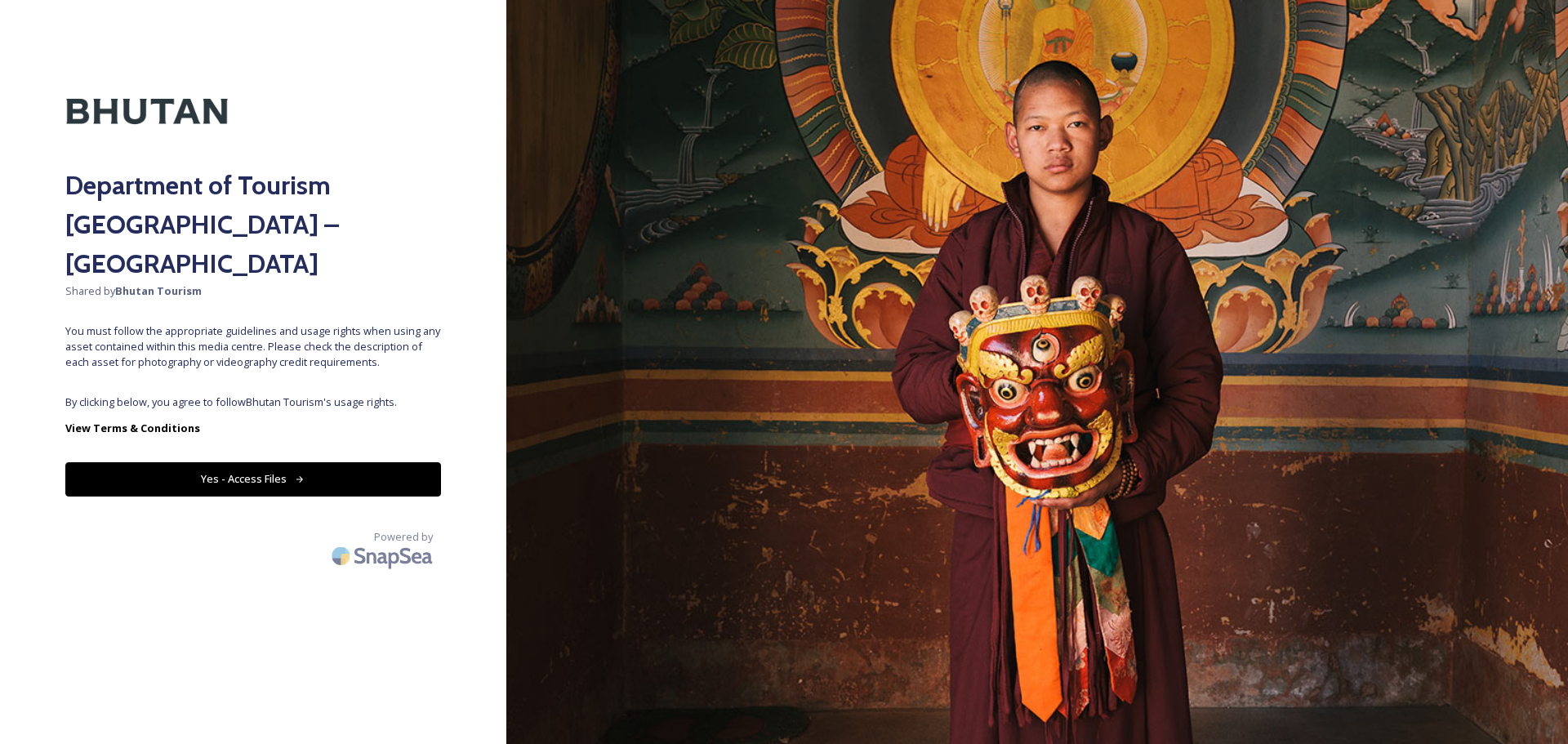
click at [253, 462] on button "Yes - Access Files" at bounding box center [253, 479] width 376 height 34
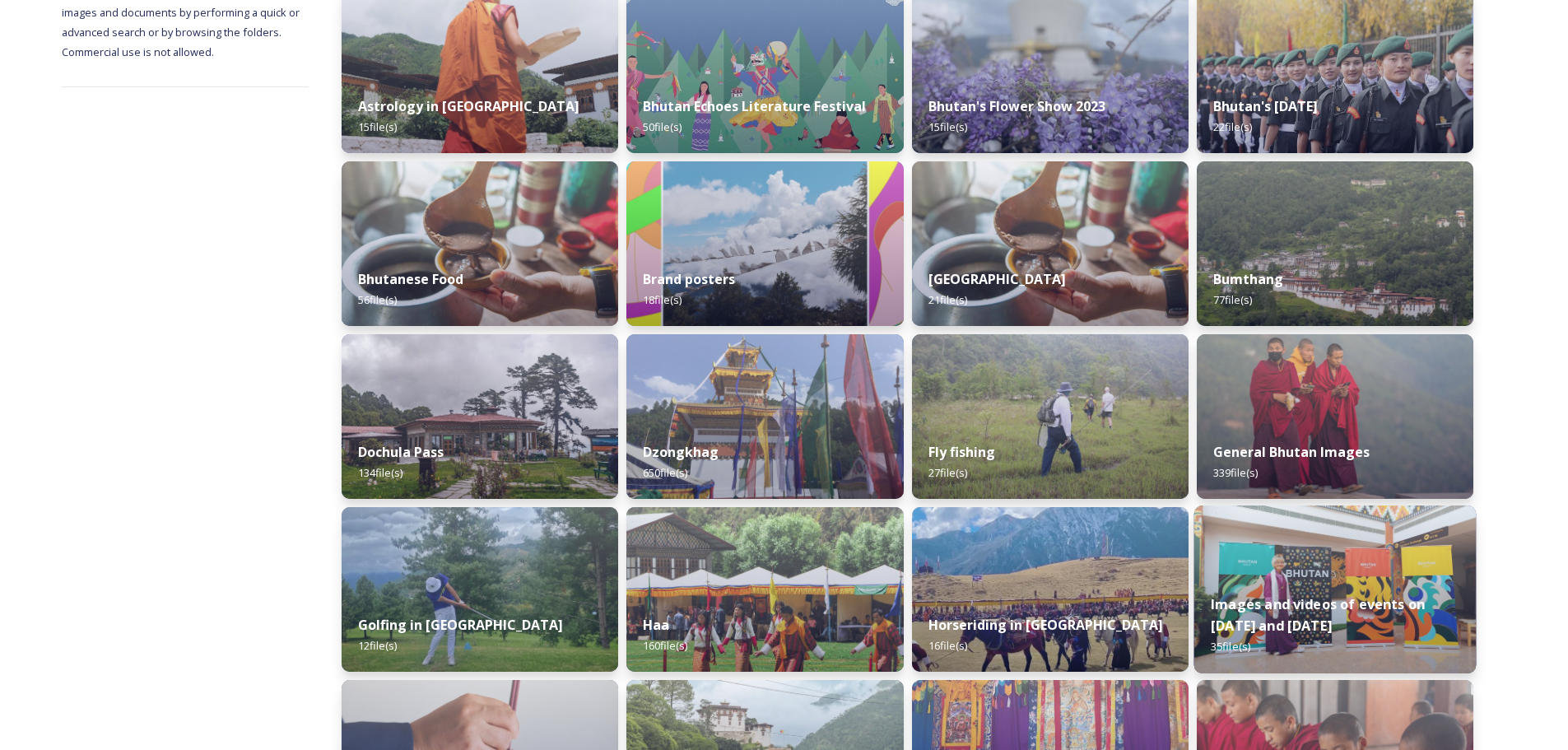
scroll to position [329, 0]
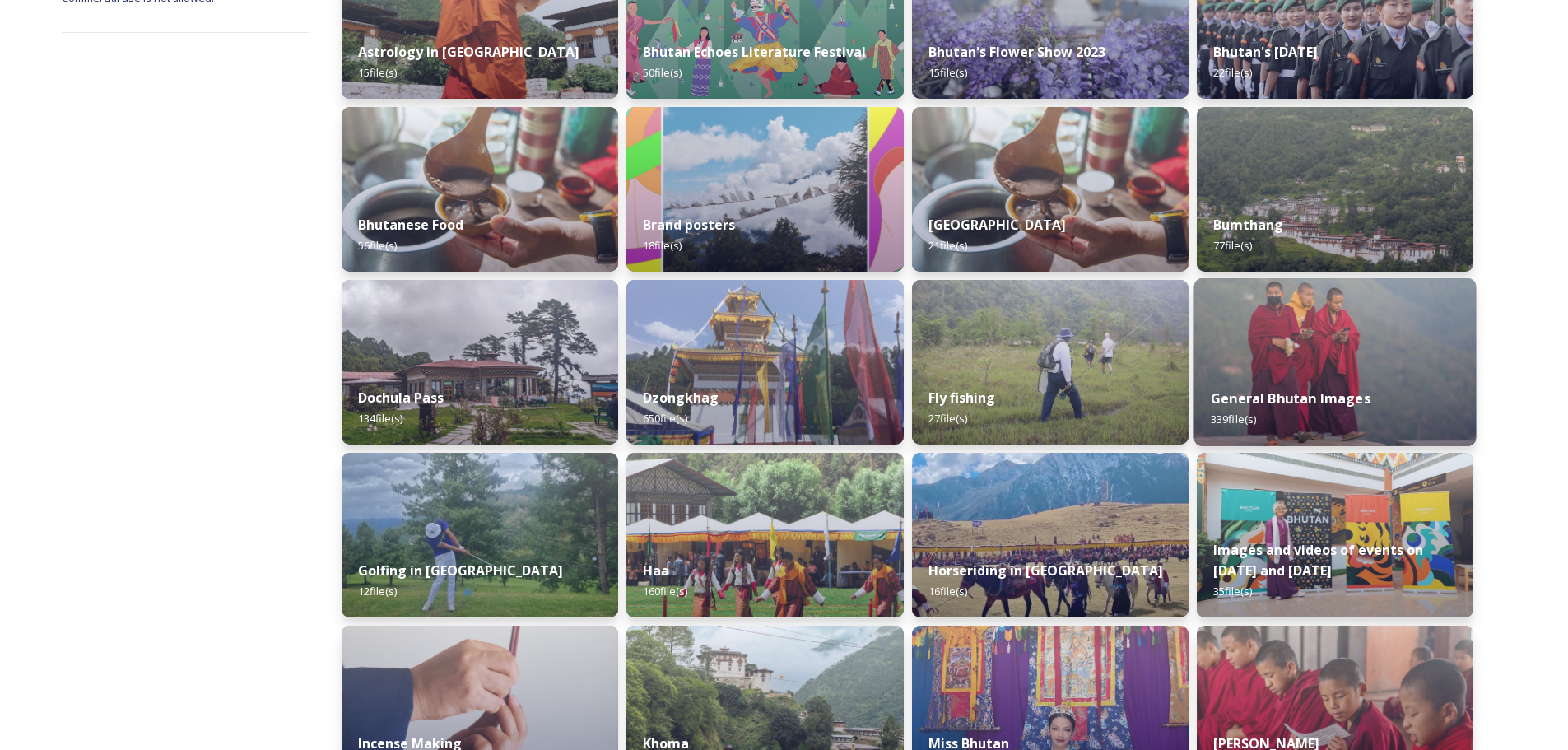
click at [1321, 384] on div "General Bhutan Images 339 file(s)" at bounding box center [1335, 409] width 283 height 75
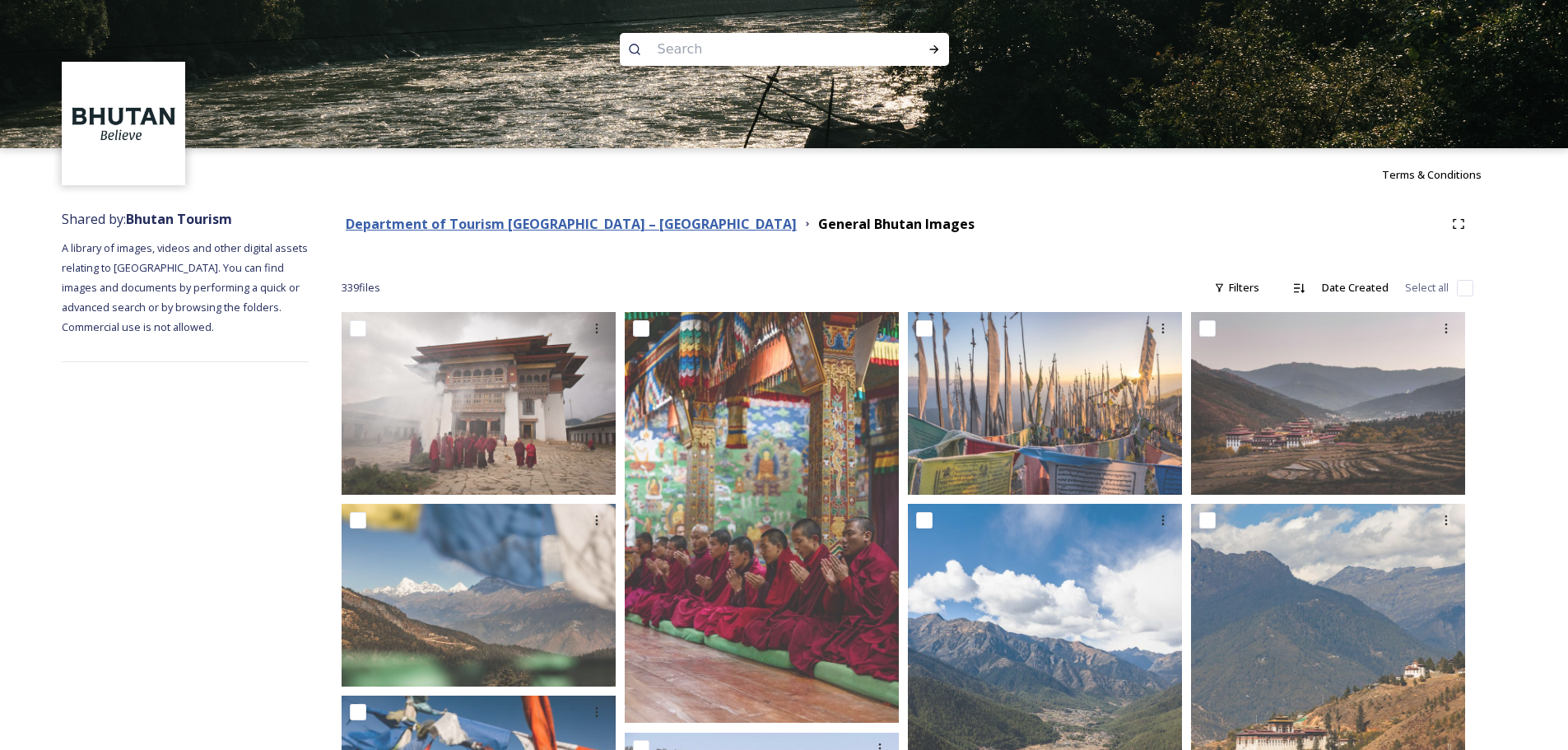
click at [621, 225] on strong "Department of Tourism [GEOGRAPHIC_DATA] – [GEOGRAPHIC_DATA]" at bounding box center [571, 223] width 451 height 18
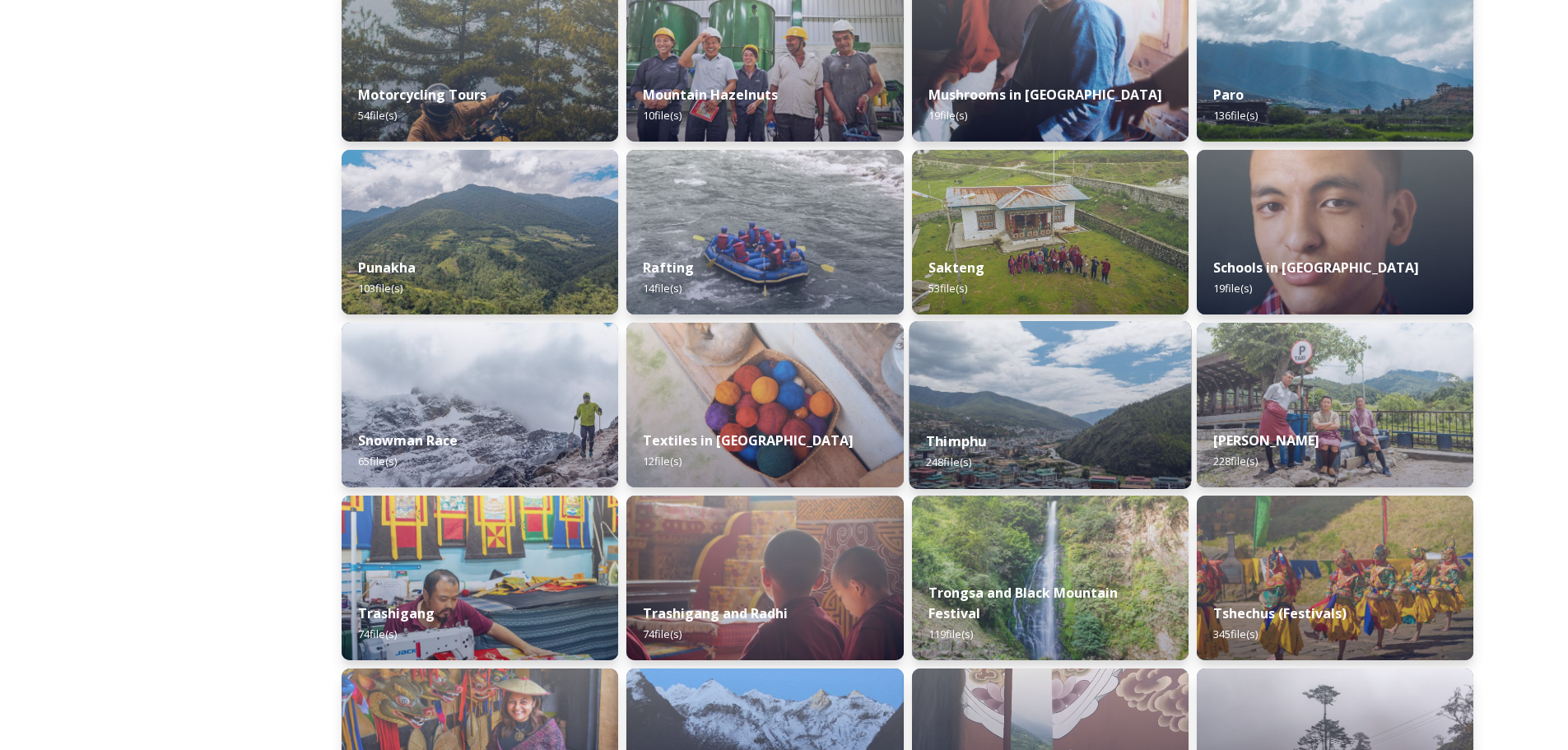
scroll to position [1152, 0]
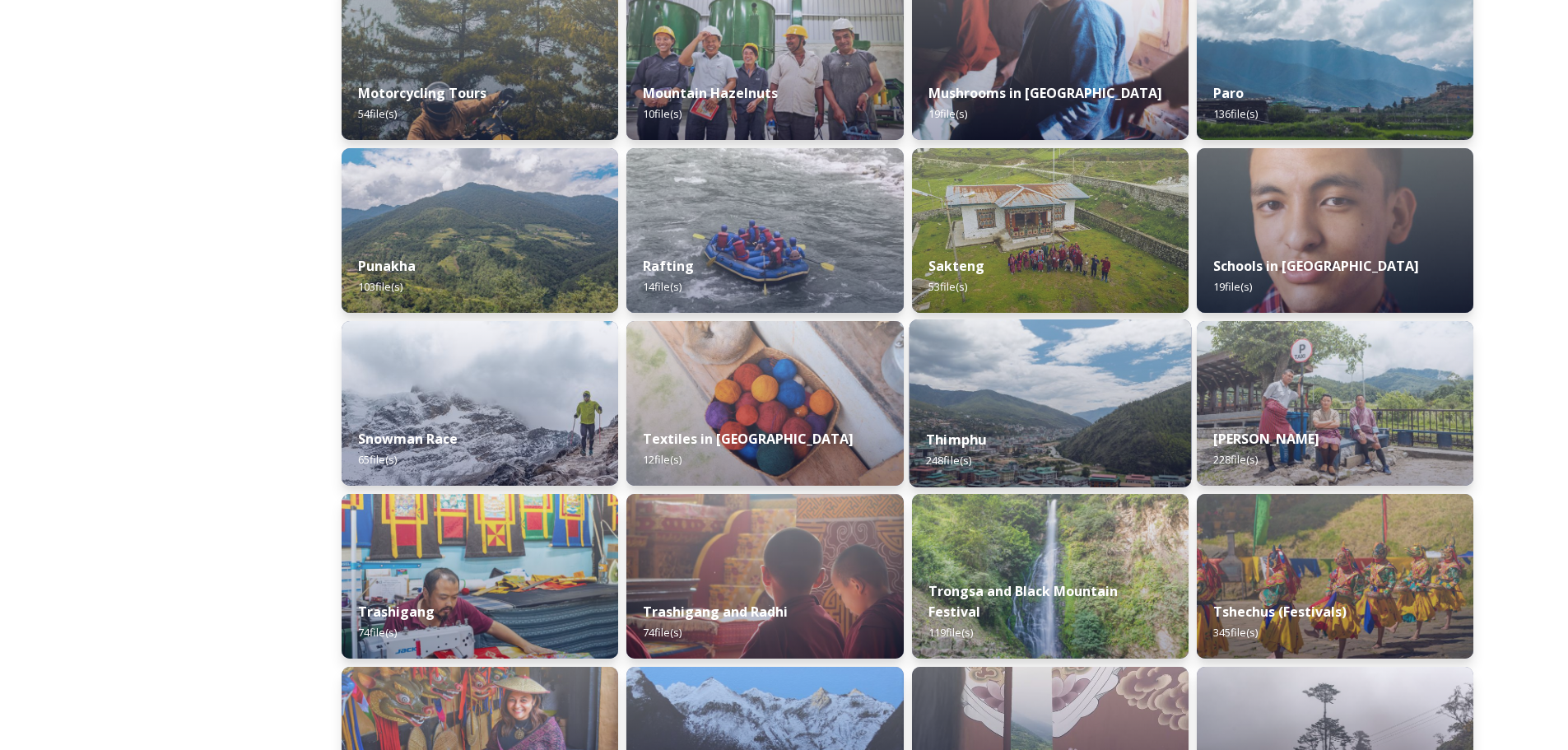
click at [1022, 400] on img at bounding box center [1050, 403] width 283 height 168
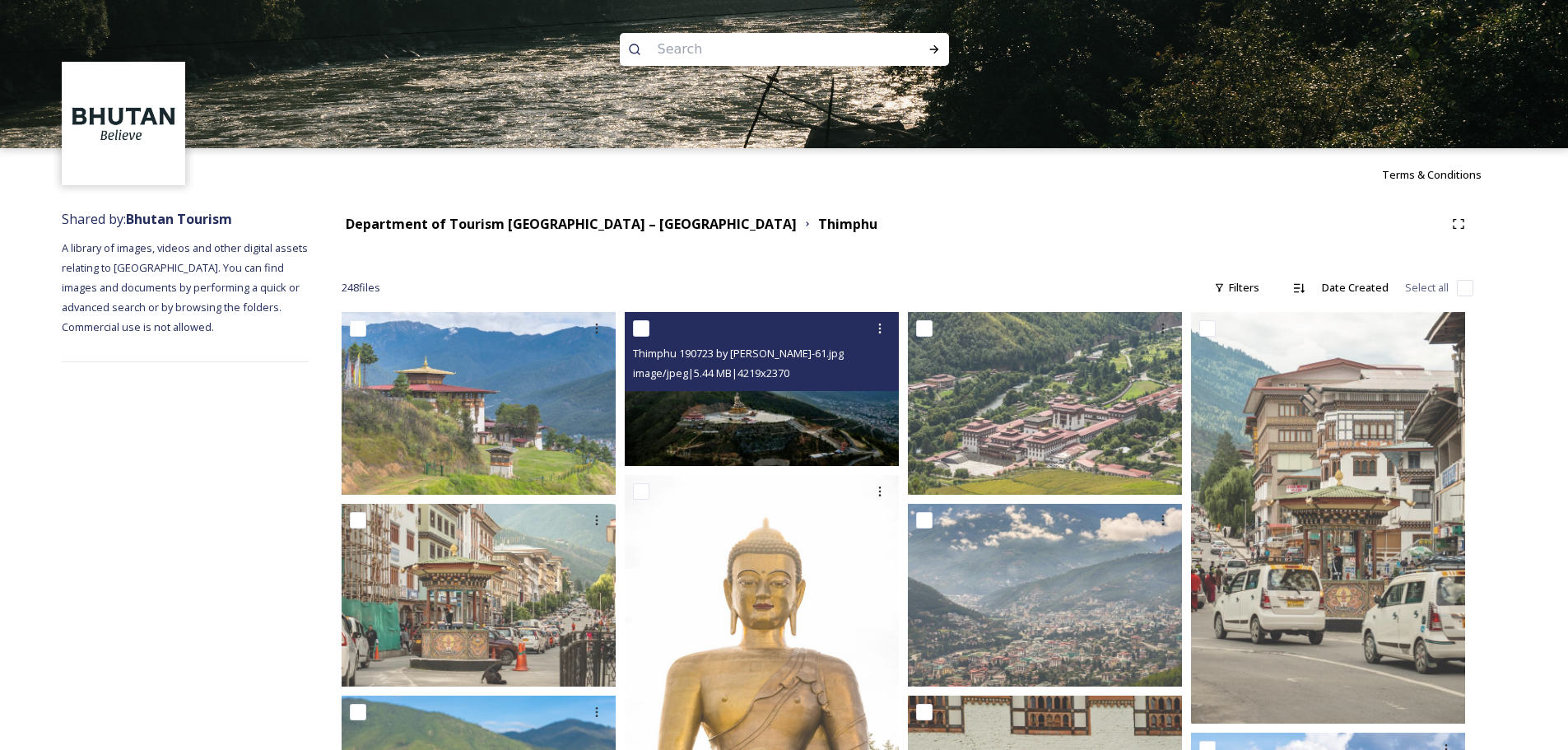
click at [672, 401] on img at bounding box center [762, 388] width 274 height 154
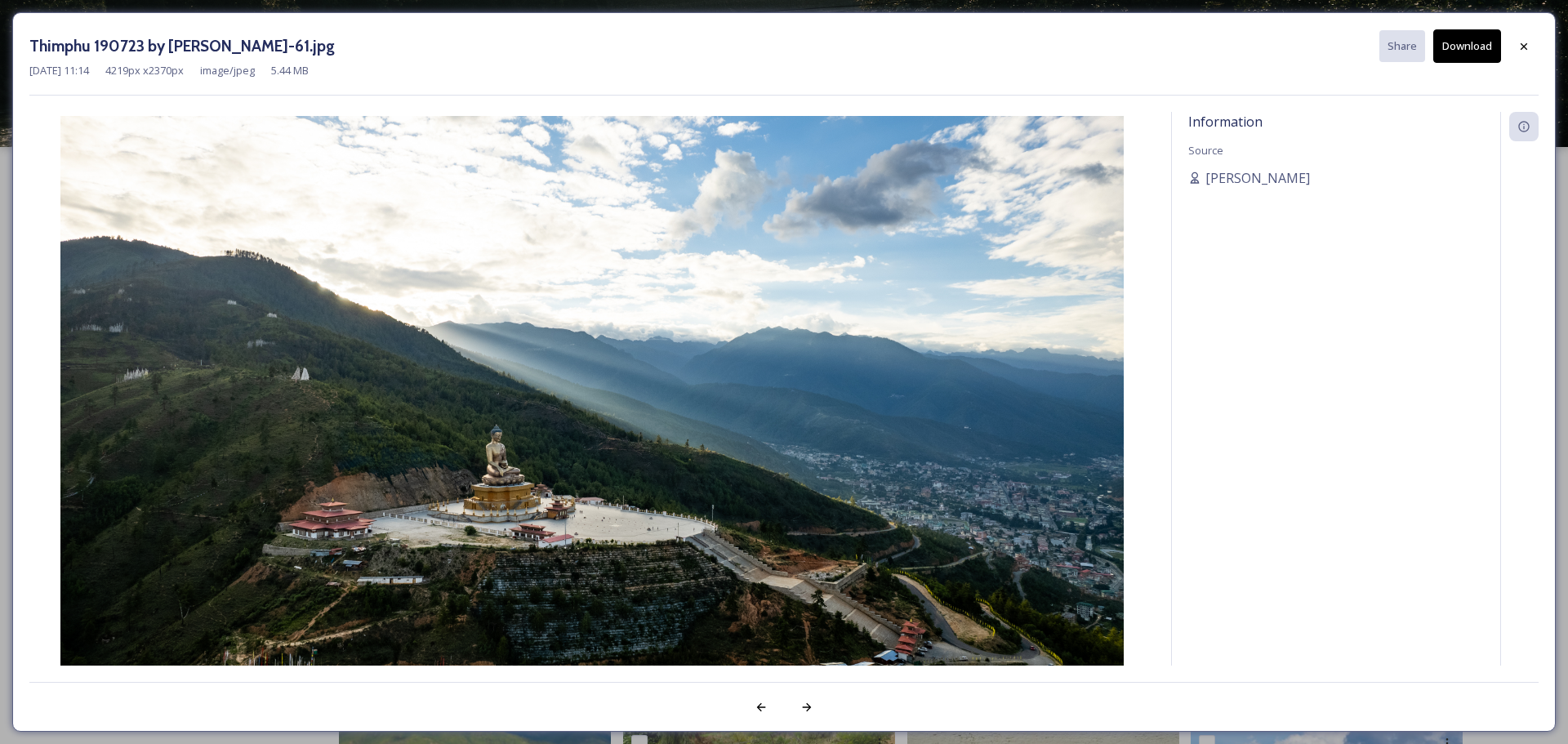
click at [1466, 39] on button "Download" at bounding box center [1467, 46] width 68 height 34
